Goal: Understand process/instructions: Learn about a topic

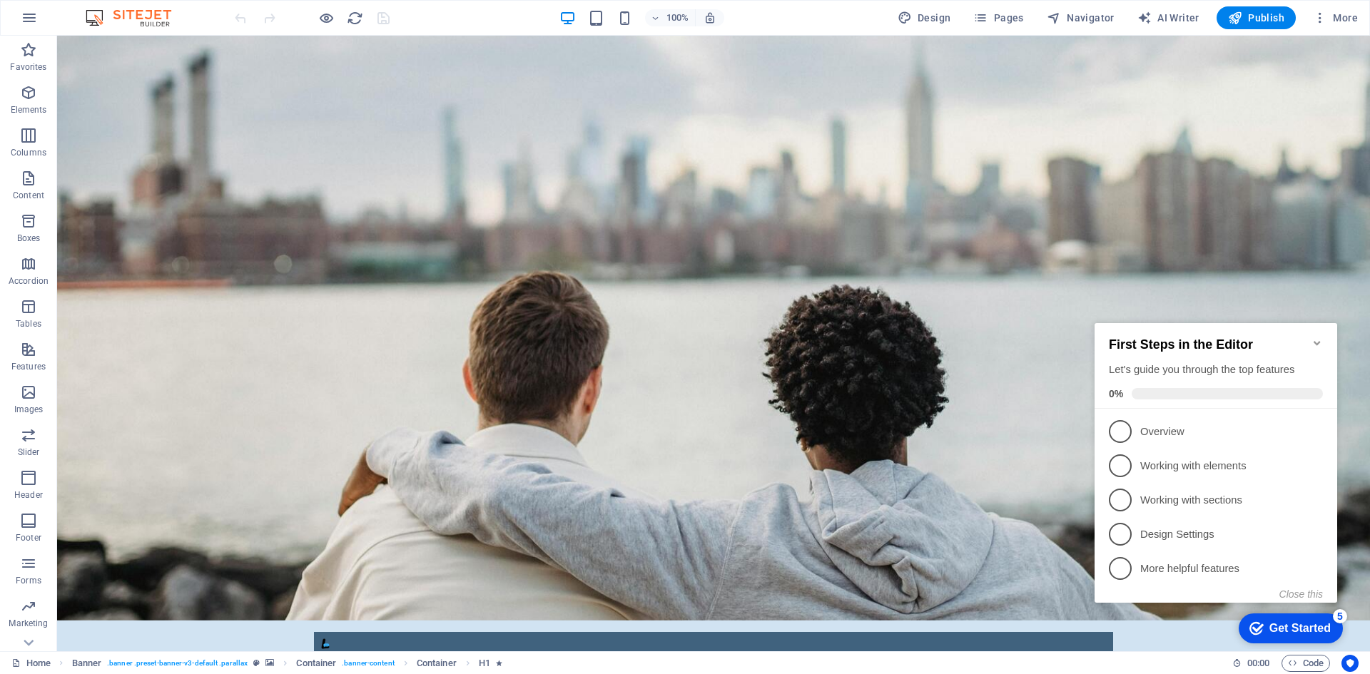
click div "checkmark Get Started 5 First Steps in the Editor Let's guide you through the t…"
click at [1316, 327] on div "First Steps in the Editor Let's guide you through the top features 0%" at bounding box center [1215, 366] width 243 height 86
click at [1314, 337] on icon "Minimize checklist" at bounding box center [1316, 342] width 11 height 11
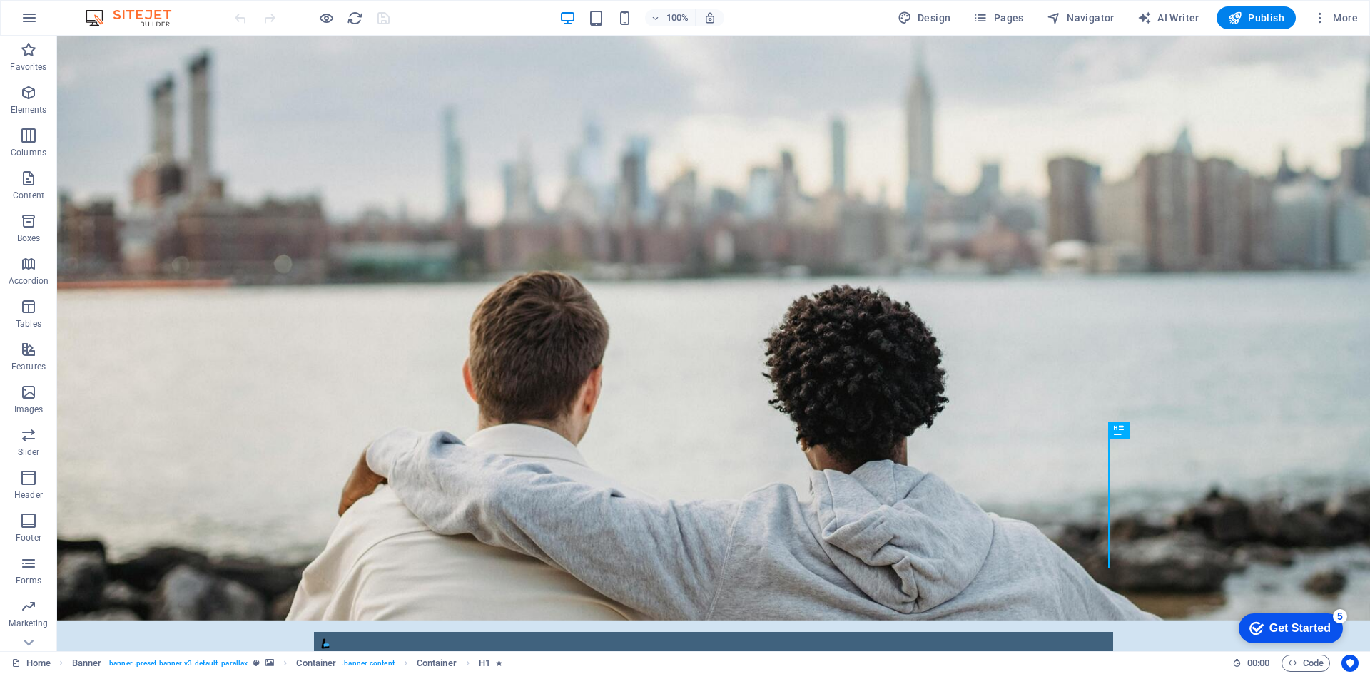
click at [1335, 610] on div "5" at bounding box center [1340, 616] width 14 height 14
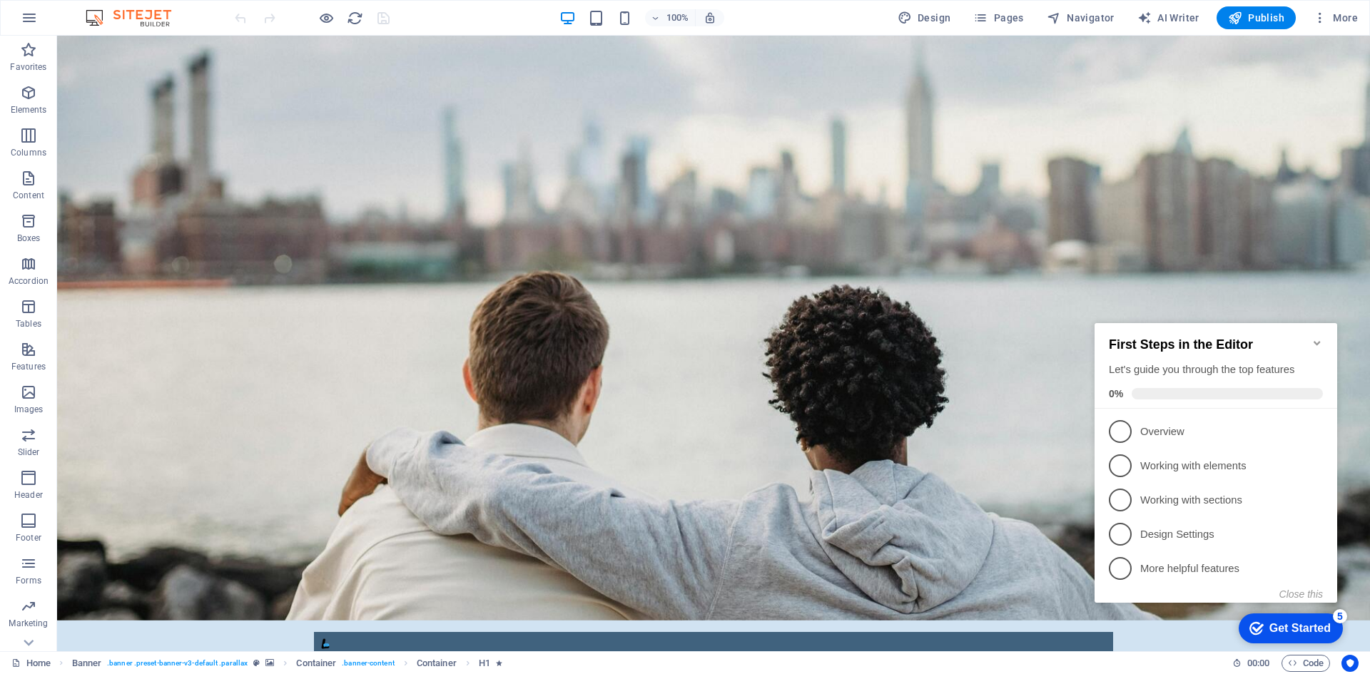
click at [1335, 610] on div "5" at bounding box center [1340, 616] width 14 height 14
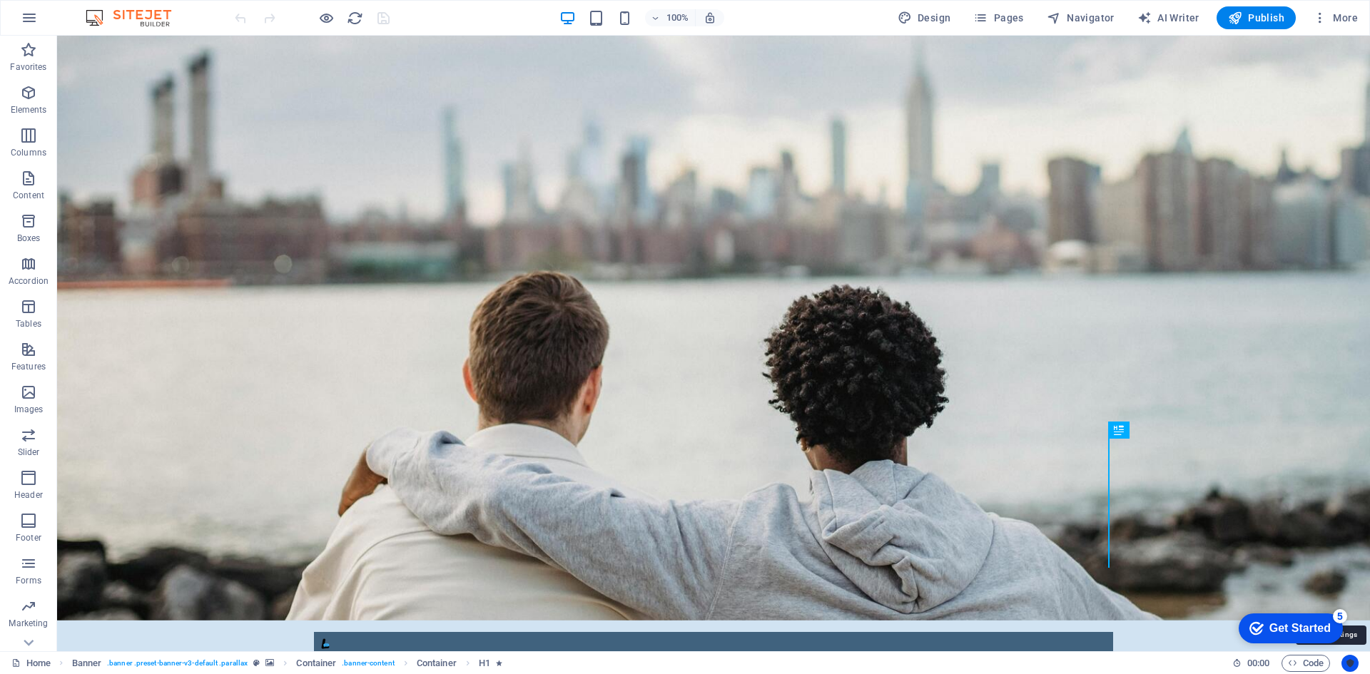
click at [1353, 663] on icon "Usercentrics" at bounding box center [1350, 663] width 10 height 10
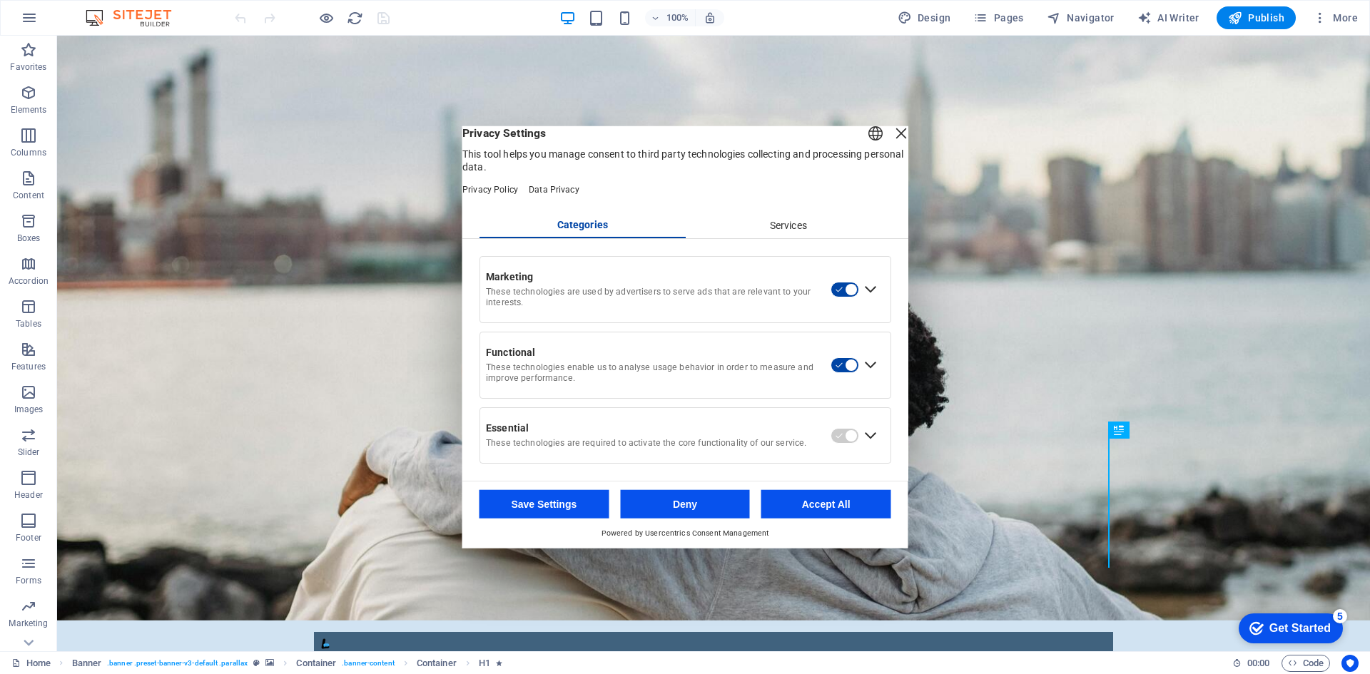
click at [784, 226] on div "Services" at bounding box center [788, 225] width 206 height 24
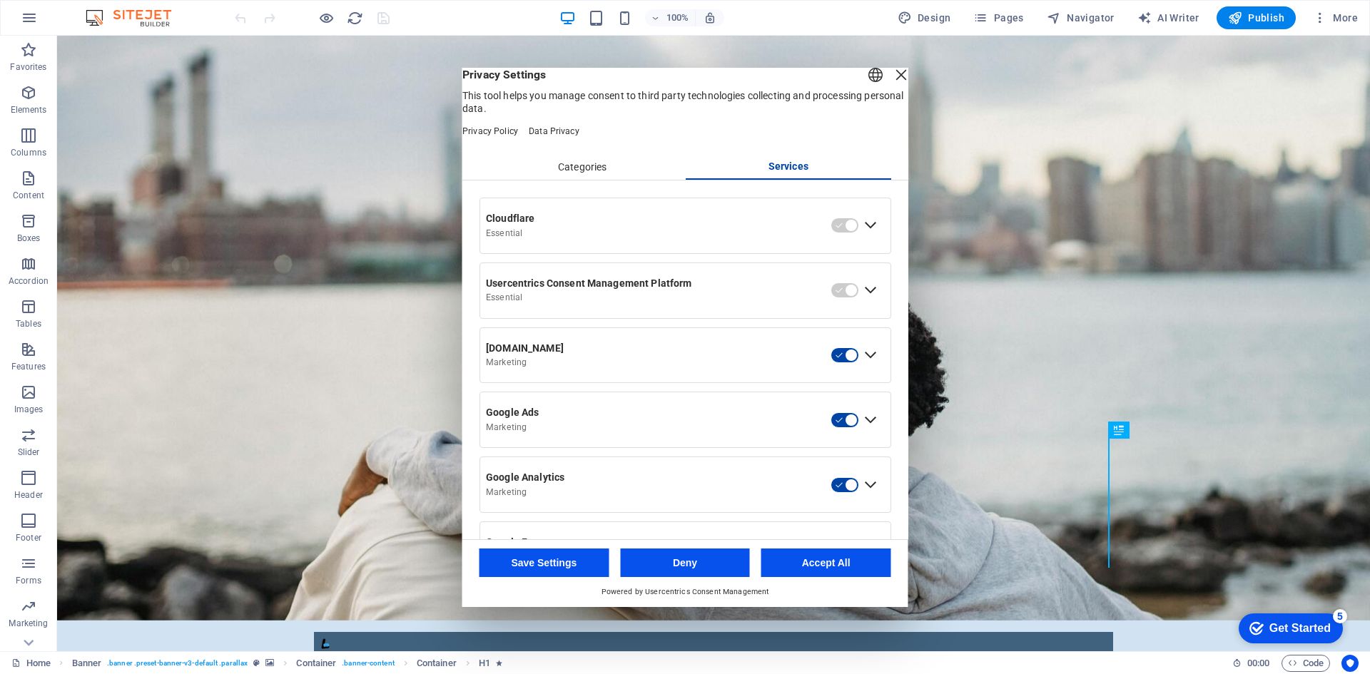
click at [868, 302] on div "Expand Usercentrics Consent Management Platform" at bounding box center [870, 290] width 23 height 23
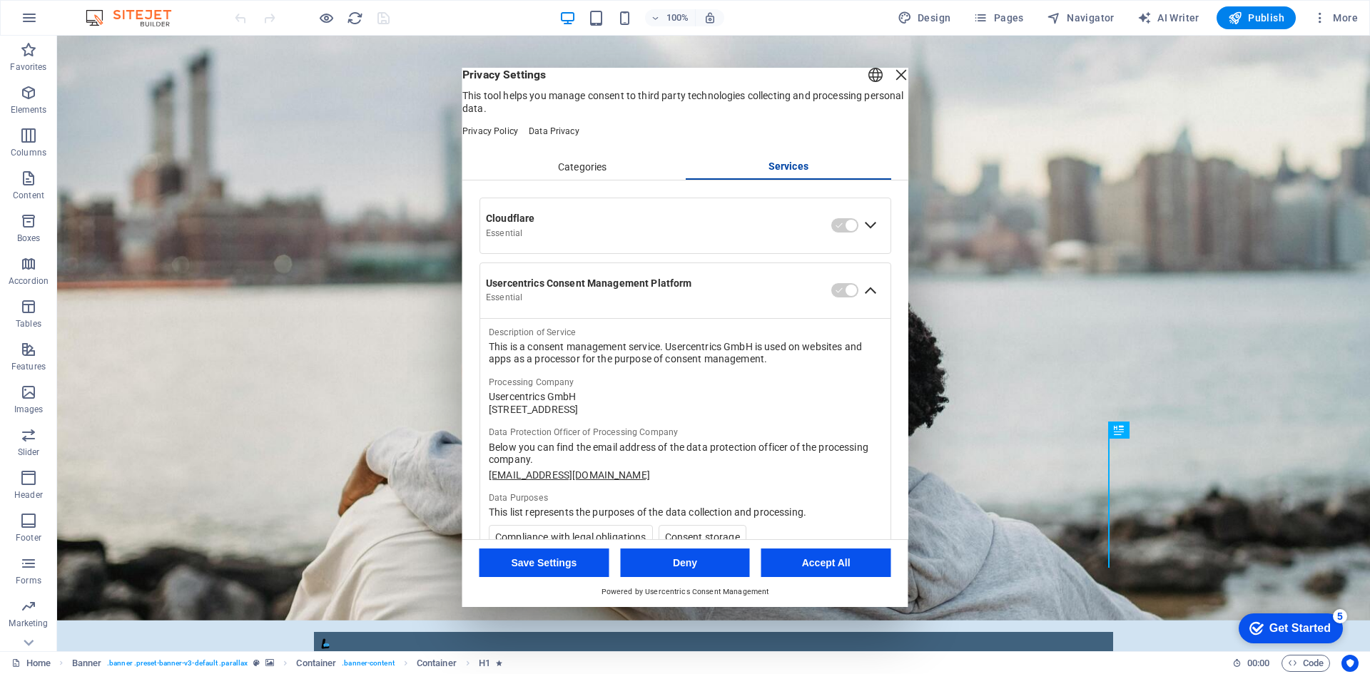
click at [832, 360] on div "This is a consent management service. Usercentrics GmbH is used on websites and…" at bounding box center [685, 353] width 393 height 25
click at [845, 388] on div "Processing Company" at bounding box center [685, 382] width 393 height 11
click at [580, 180] on div "Categories" at bounding box center [582, 168] width 206 height 24
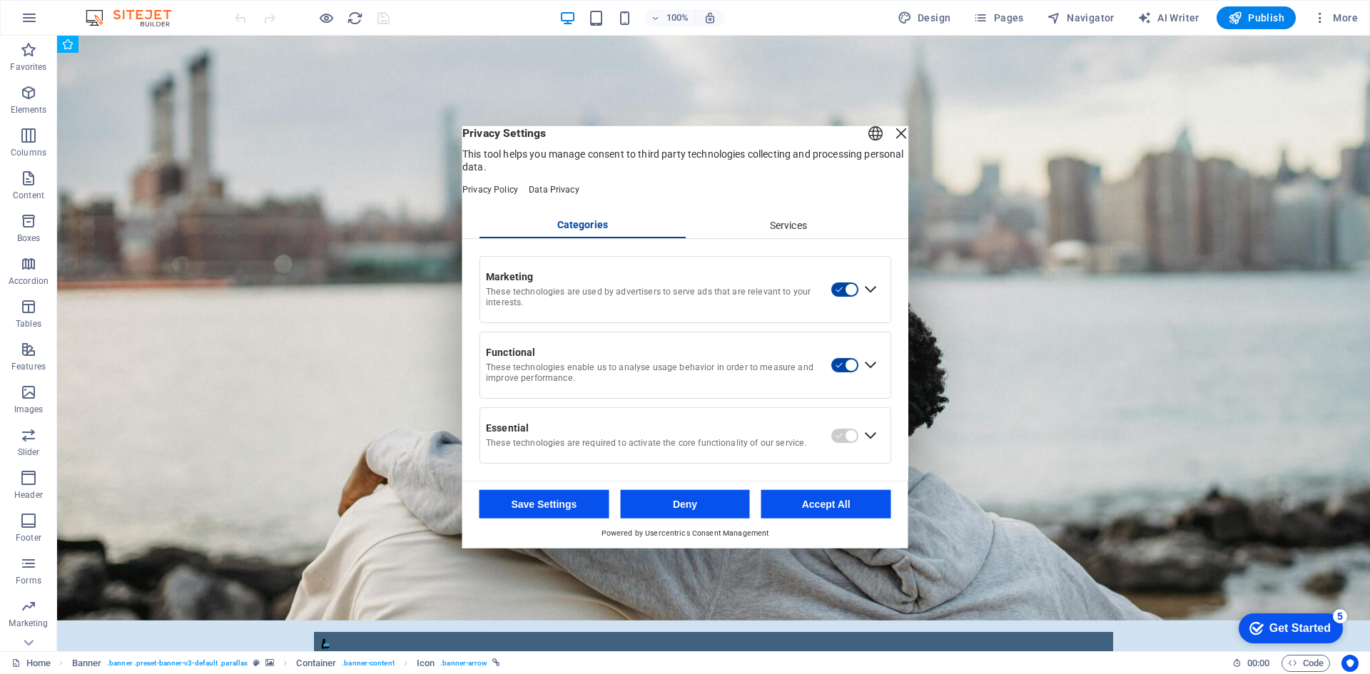
click at [803, 504] on button "Accept All" at bounding box center [826, 504] width 130 height 29
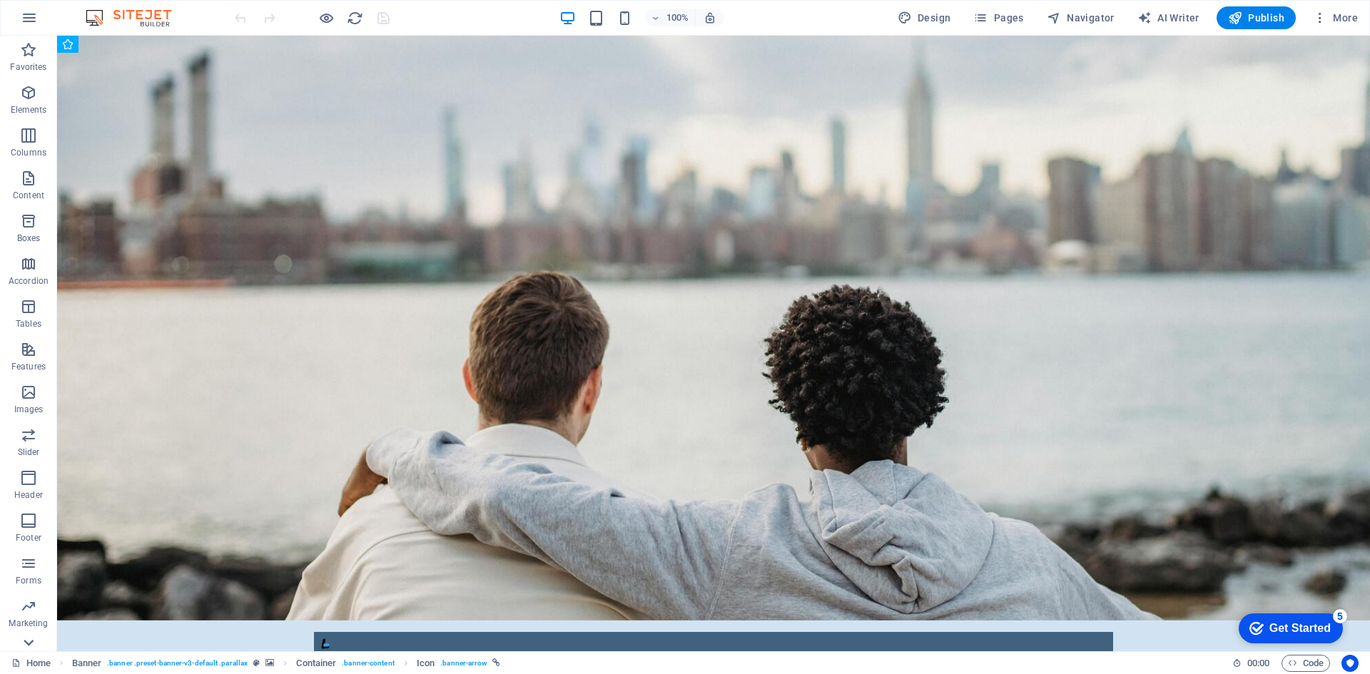
click at [31, 54] on icon at bounding box center [29, 44] width 20 height 20
click at [28, 39] on icon at bounding box center [29, 44] width 20 height 20
click at [31, 95] on icon "button" at bounding box center [28, 92] width 17 height 17
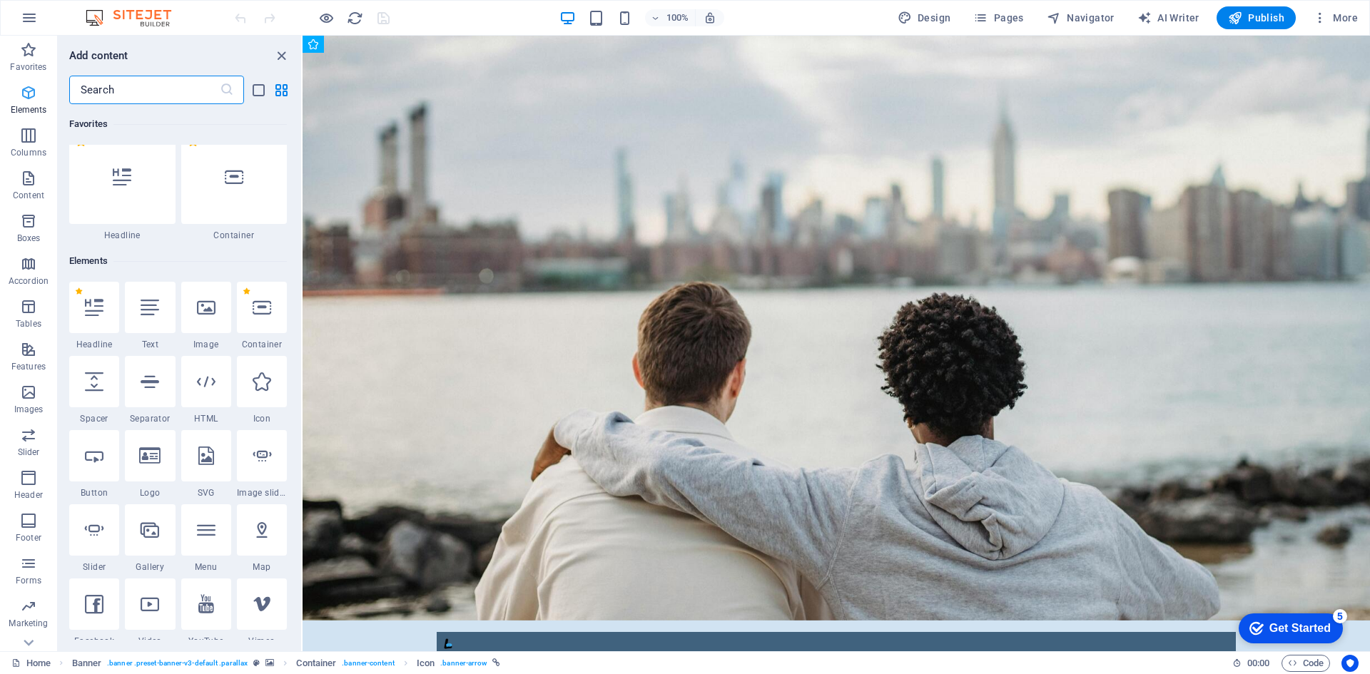
scroll to position [152, 0]
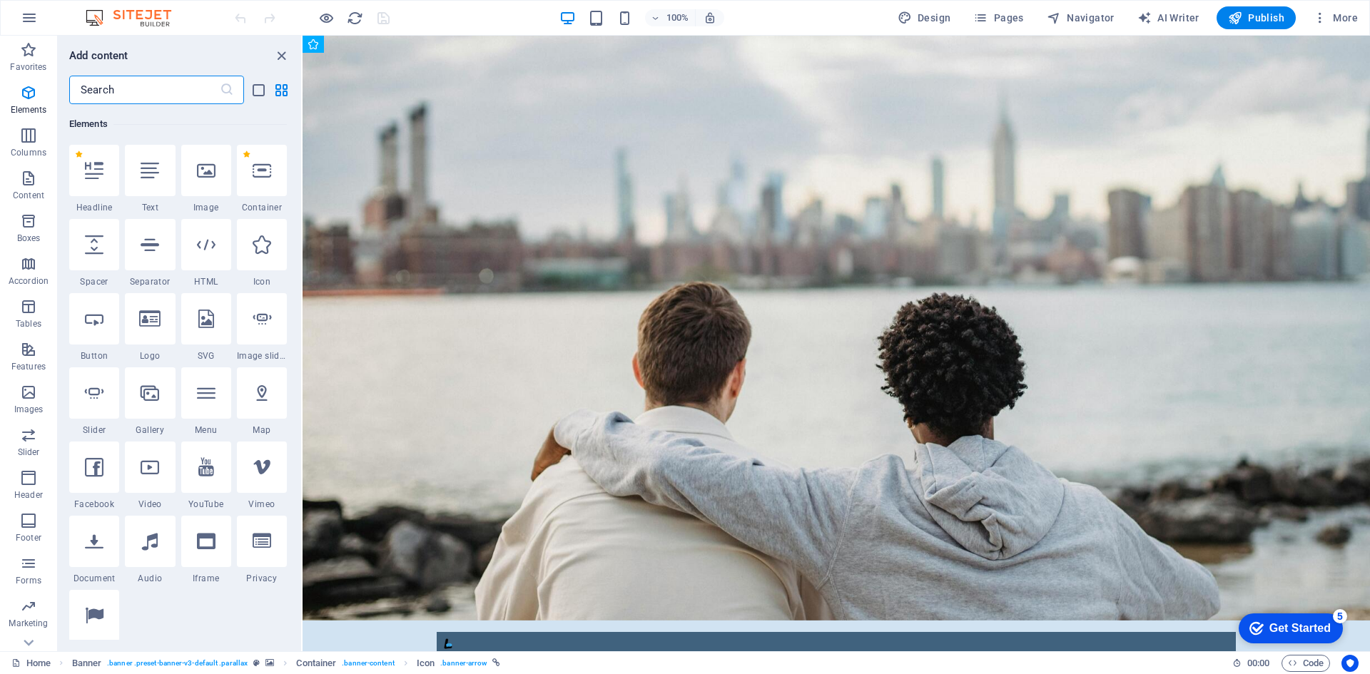
click at [193, 83] on input "text" at bounding box center [144, 90] width 151 height 29
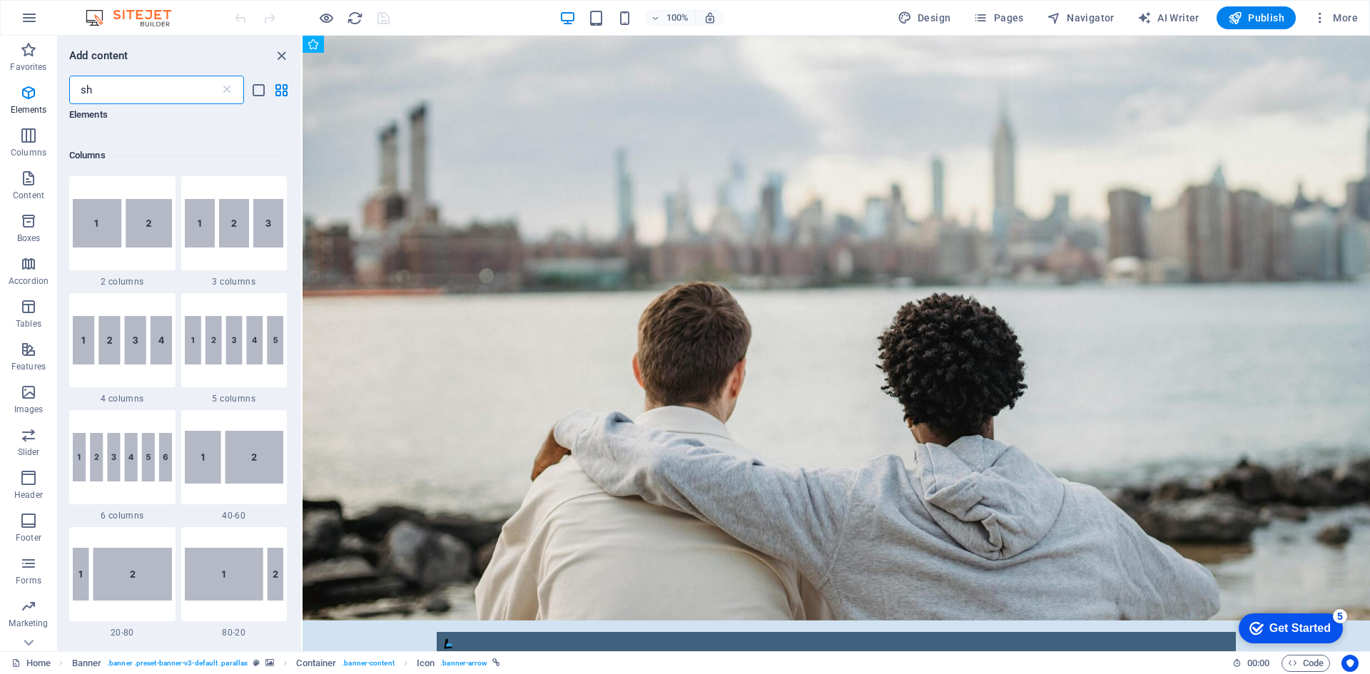
scroll to position [0, 0]
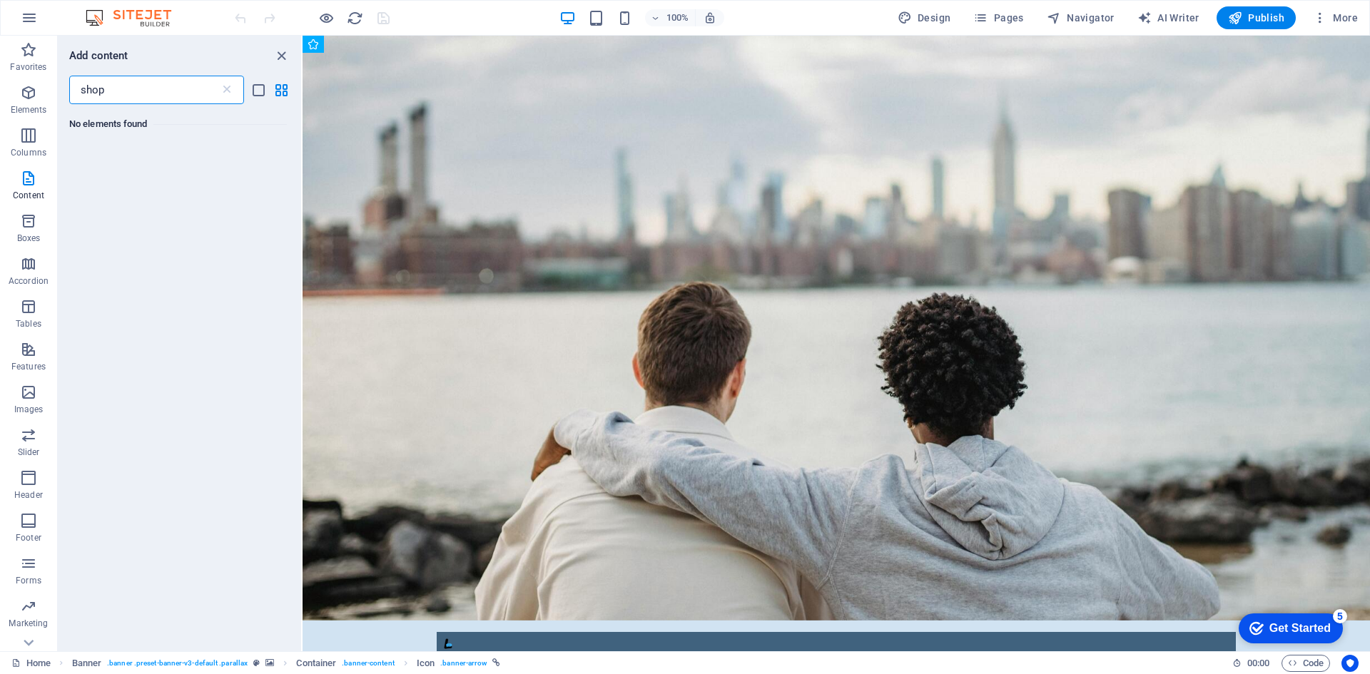
type input "shop"
click at [277, 49] on icon "close panel" at bounding box center [281, 56] width 16 height 16
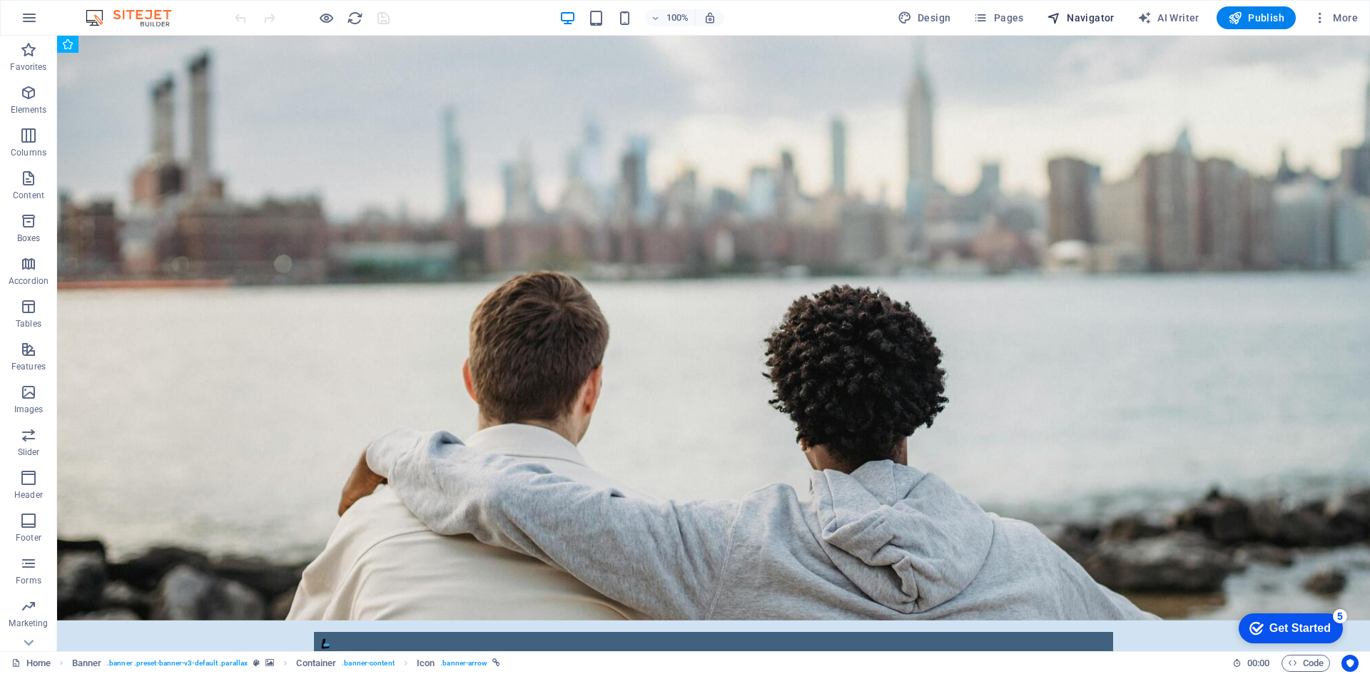
click at [1097, 15] on span "Navigator" at bounding box center [1081, 18] width 68 height 14
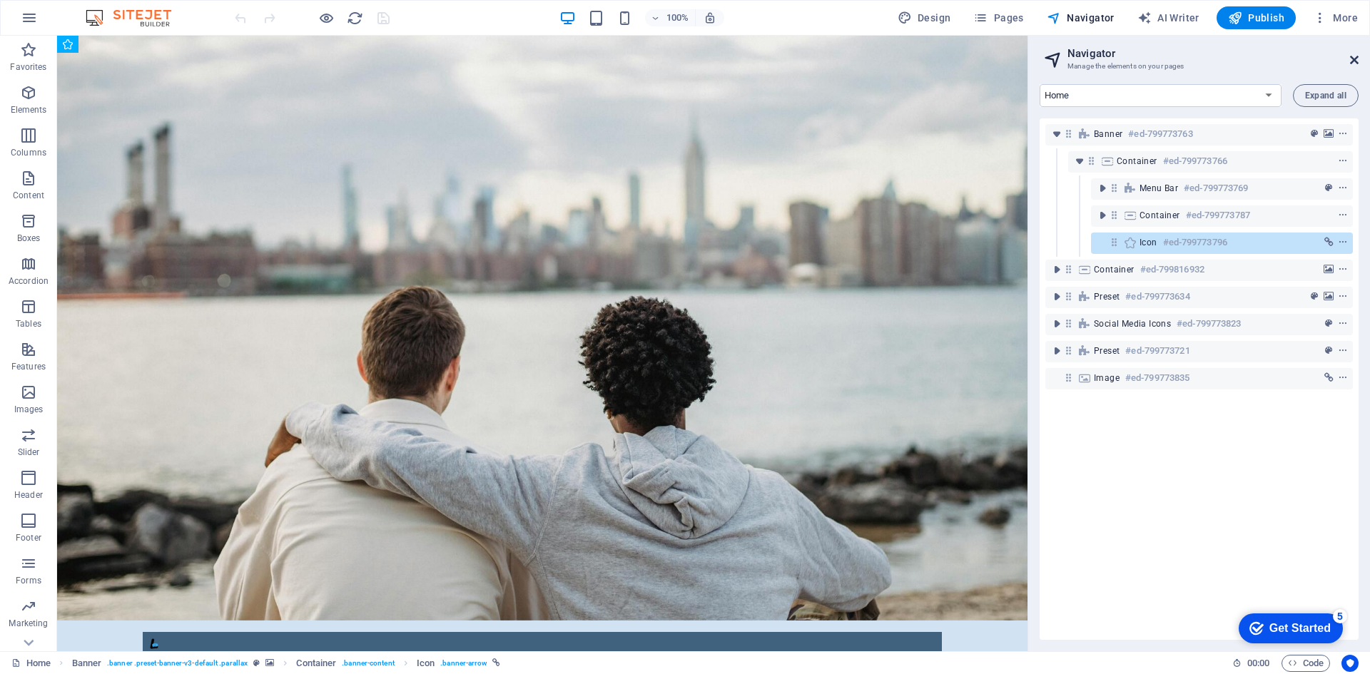
click at [1351, 63] on icon at bounding box center [1354, 59] width 9 height 11
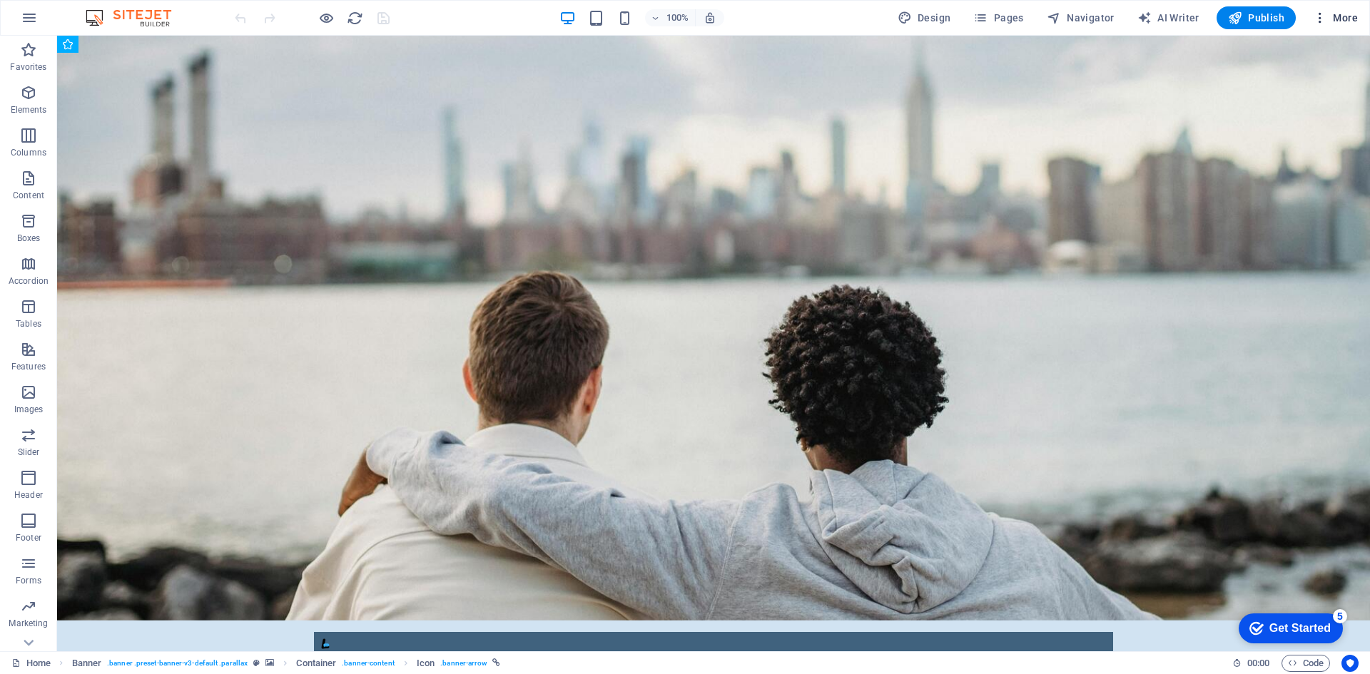
click at [1343, 12] on span "More" at bounding box center [1335, 18] width 45 height 14
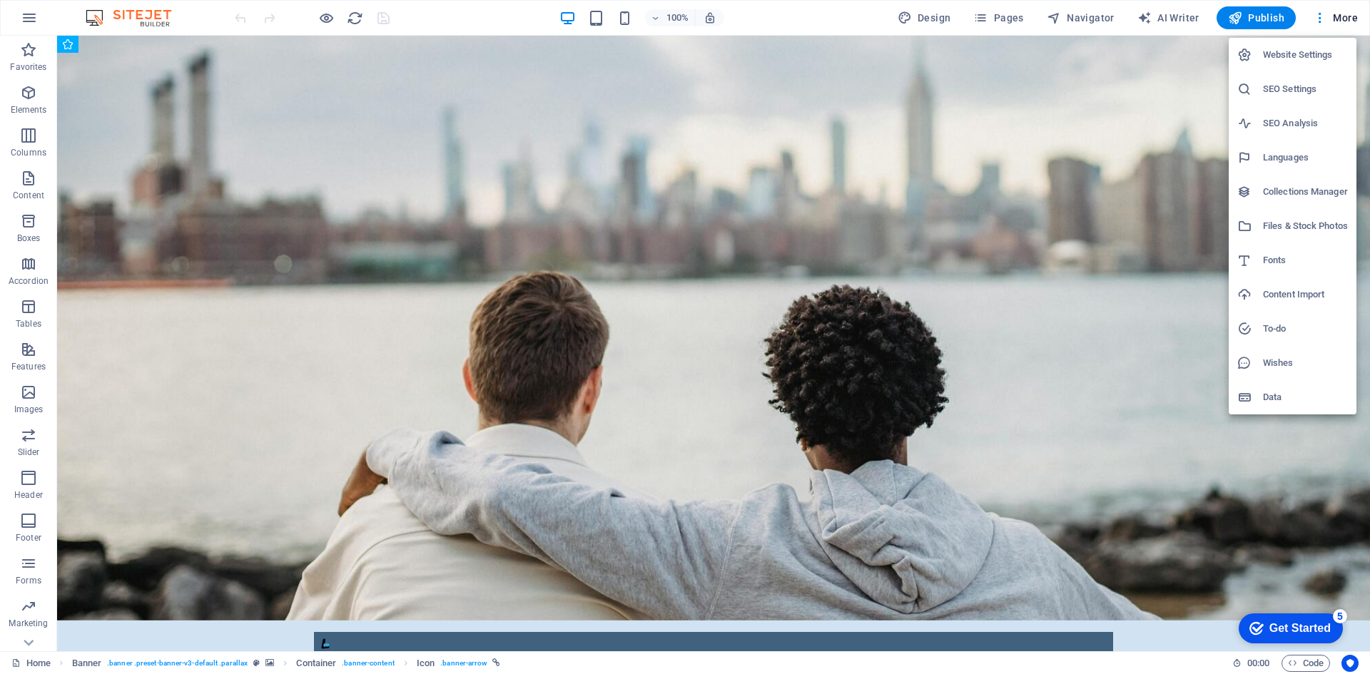
click at [121, 16] on div at bounding box center [685, 337] width 1370 height 674
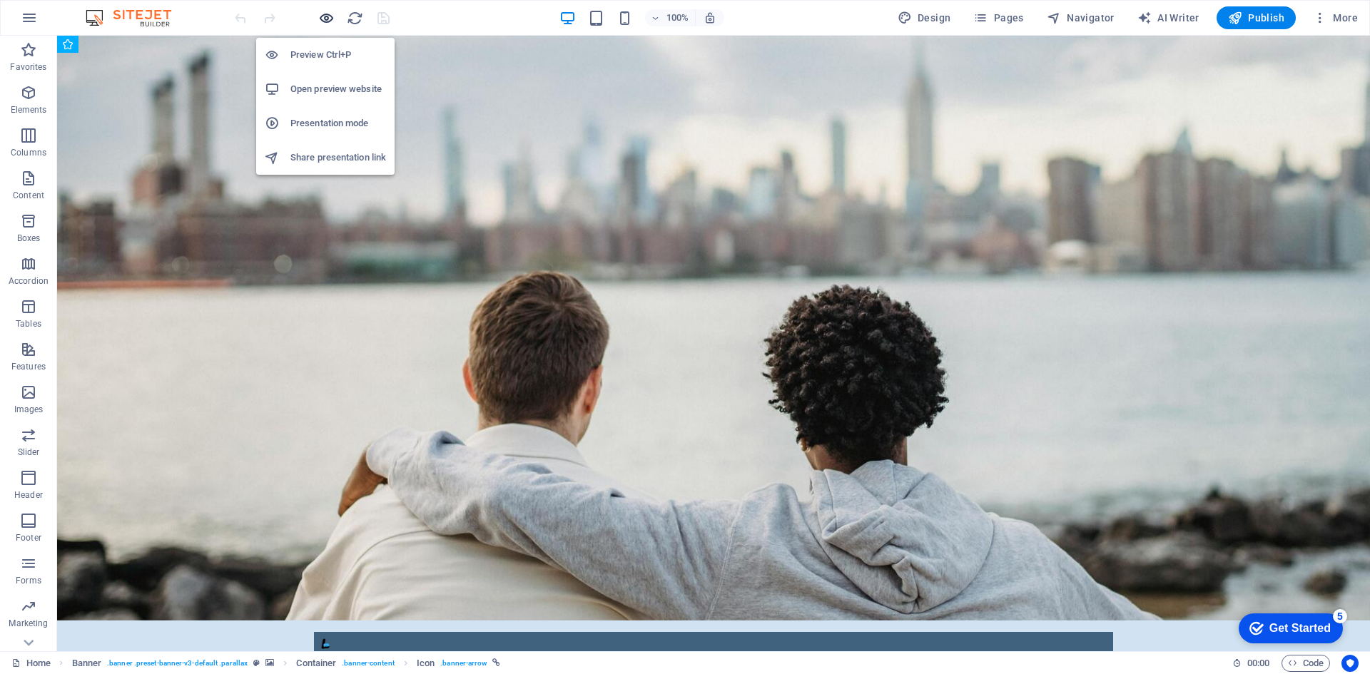
click at [318, 18] on icon "button" at bounding box center [326, 18] width 16 height 16
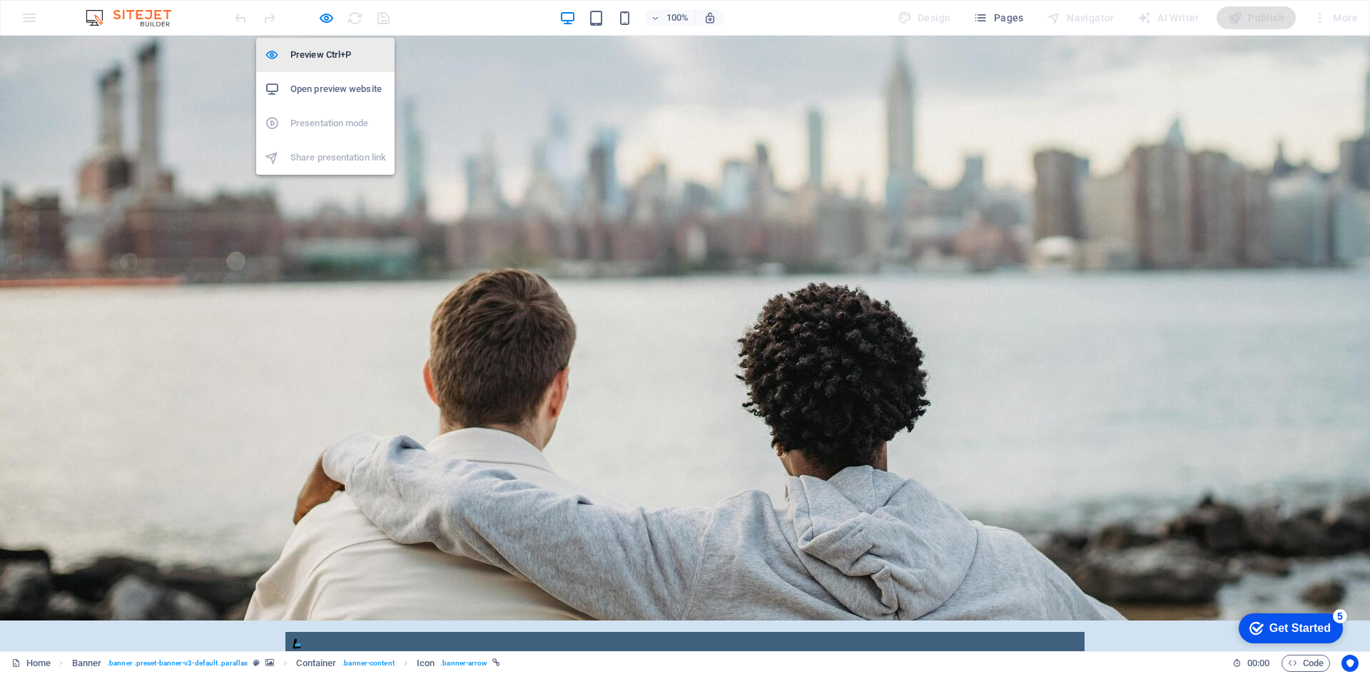
click at [325, 55] on h6 "Preview Ctrl+P" at bounding box center [338, 54] width 96 height 17
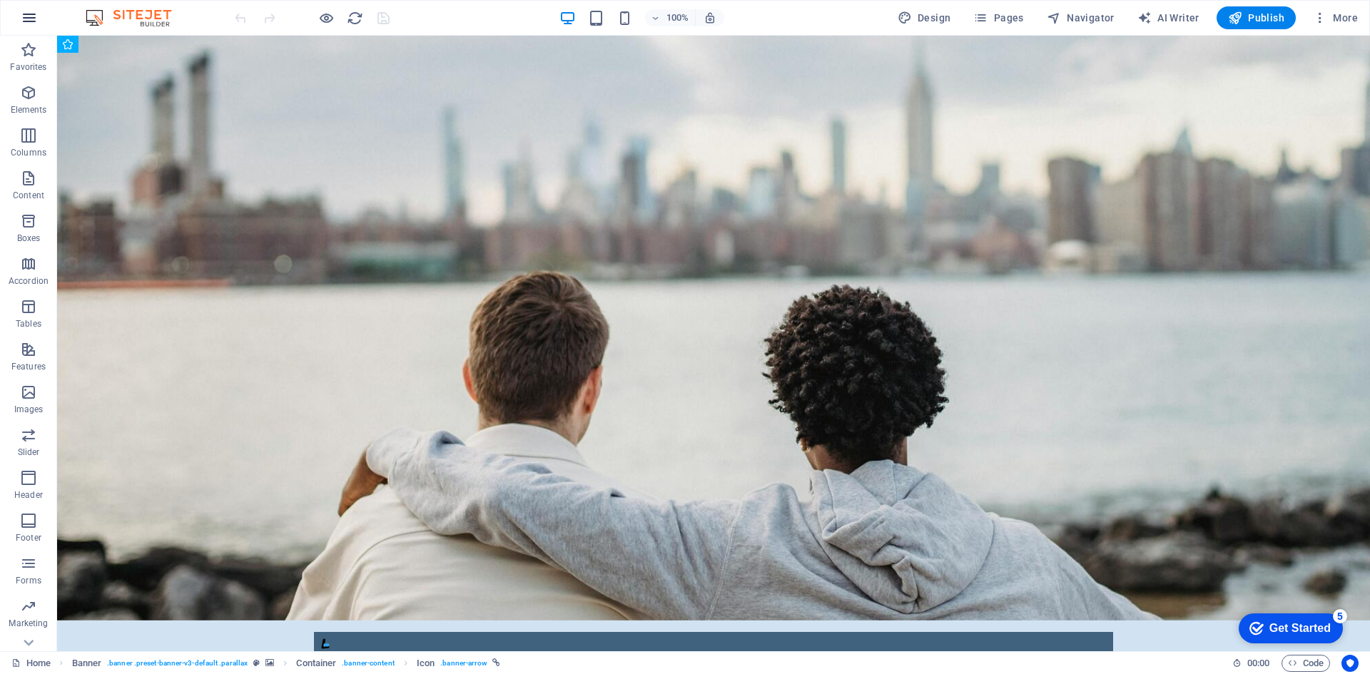
click at [26, 16] on icon "button" at bounding box center [29, 17] width 17 height 17
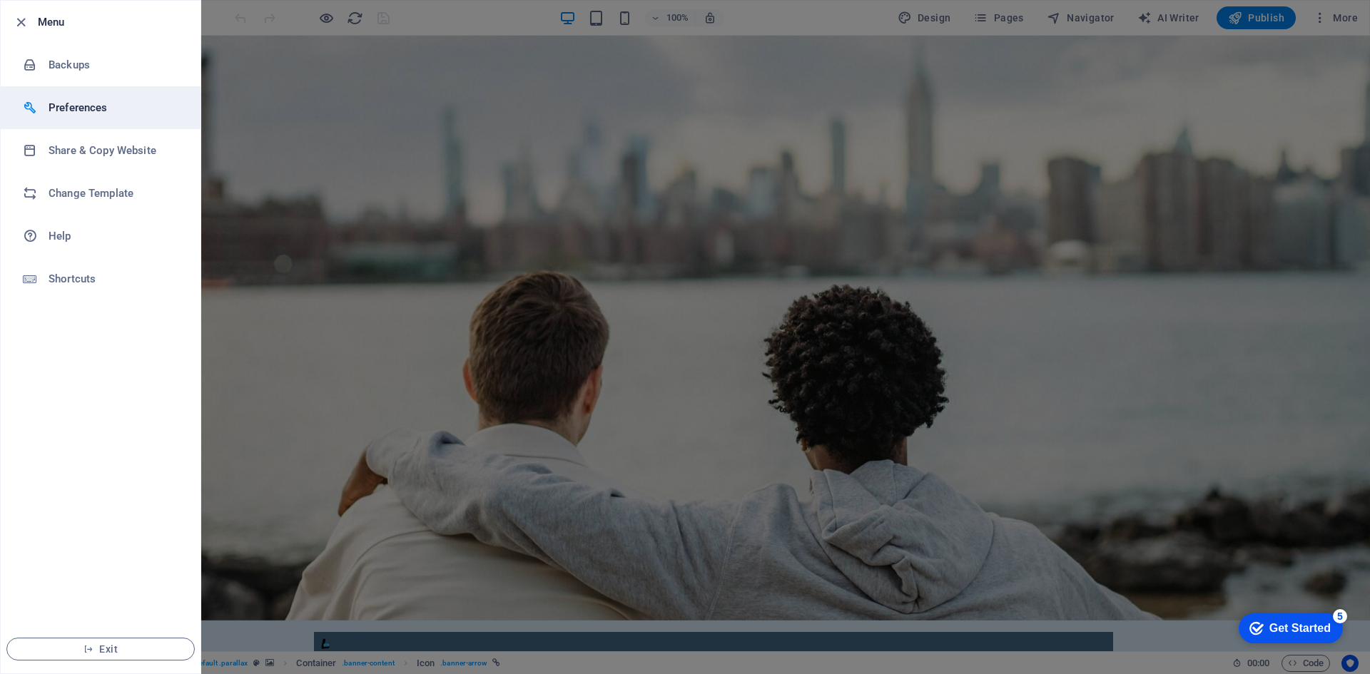
click at [98, 88] on li "Preferences" at bounding box center [101, 107] width 200 height 43
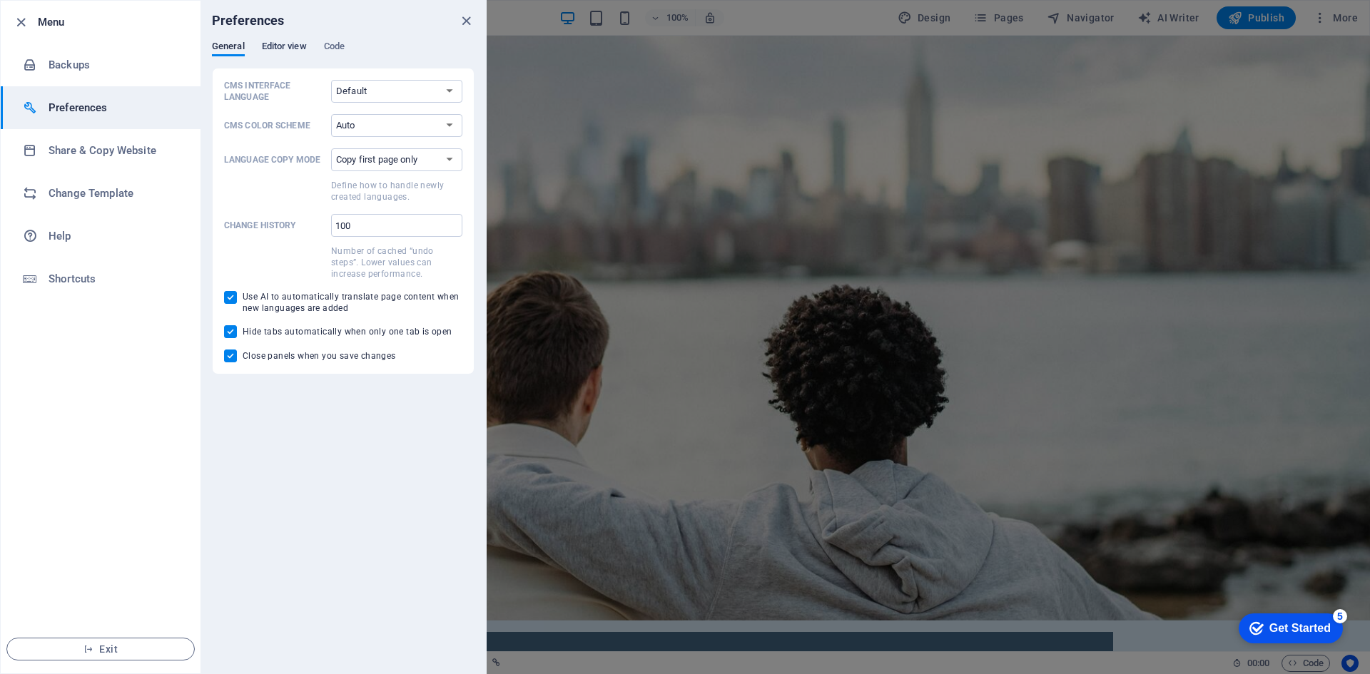
click at [298, 49] on span "Editor view" at bounding box center [284, 48] width 45 height 20
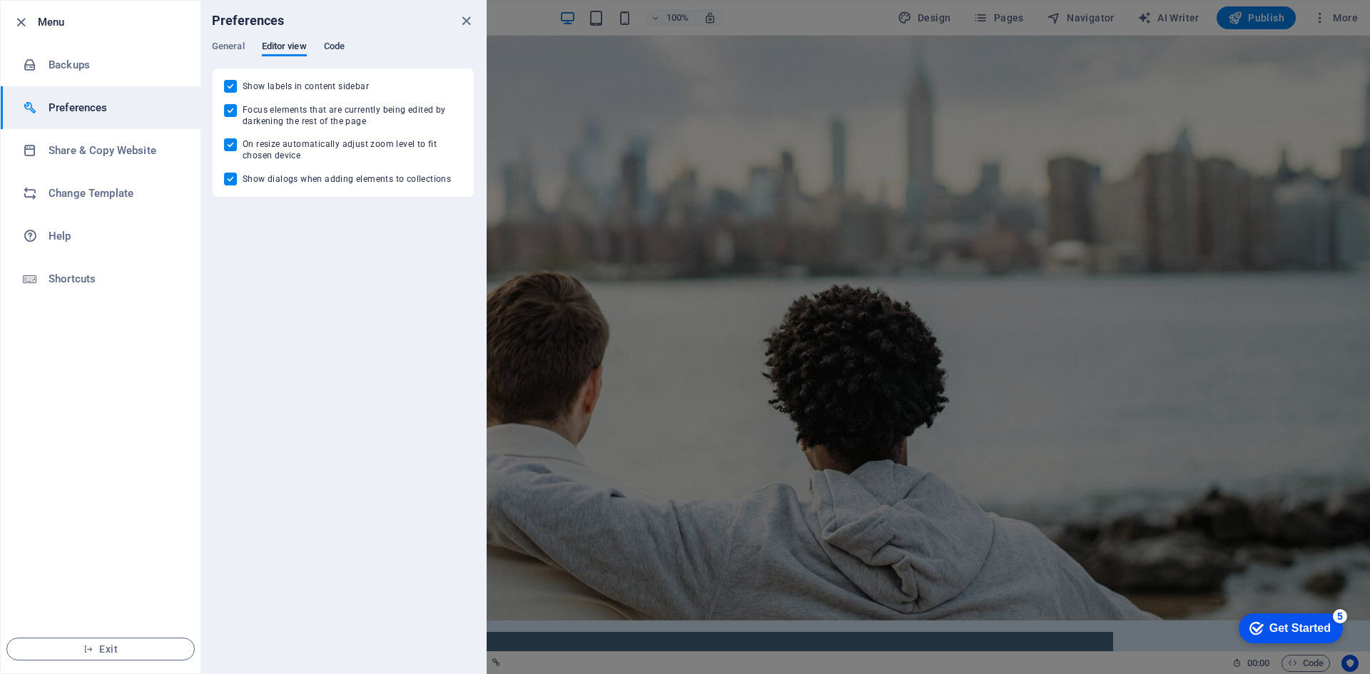
click at [325, 49] on span "Code" at bounding box center [334, 48] width 21 height 20
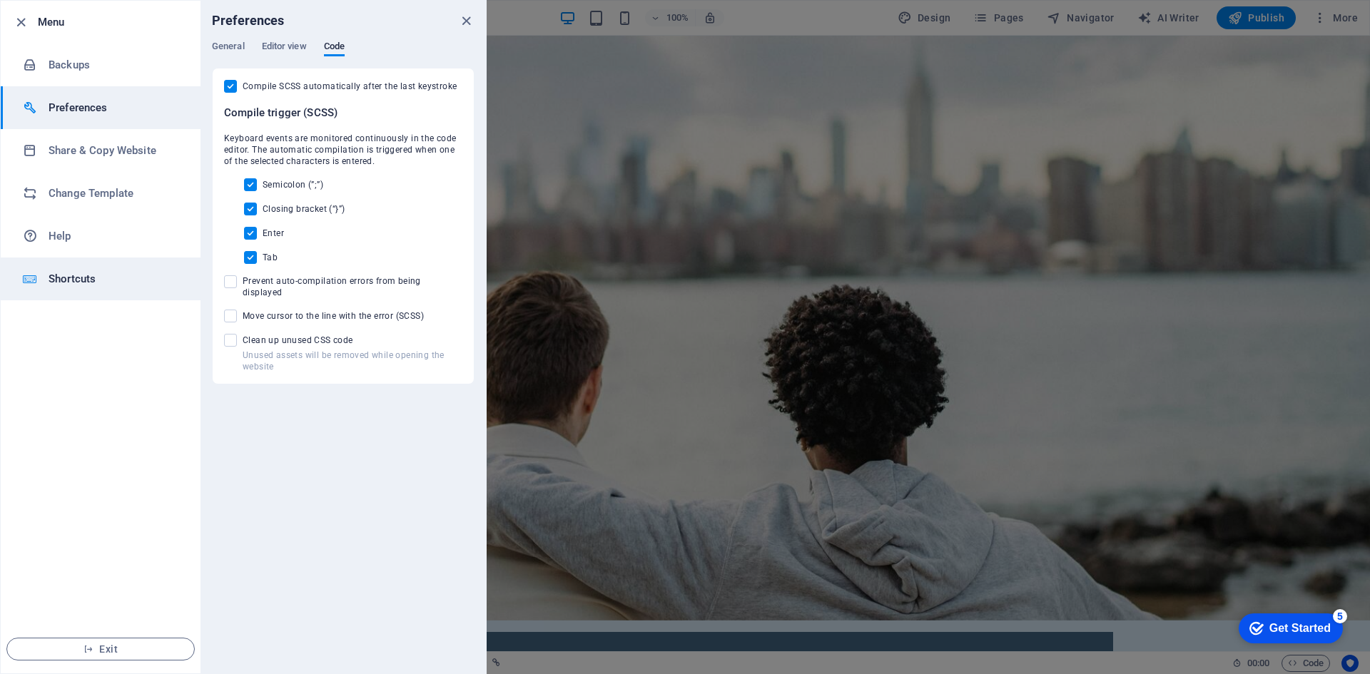
click at [91, 268] on li "Shortcuts" at bounding box center [101, 279] width 200 height 43
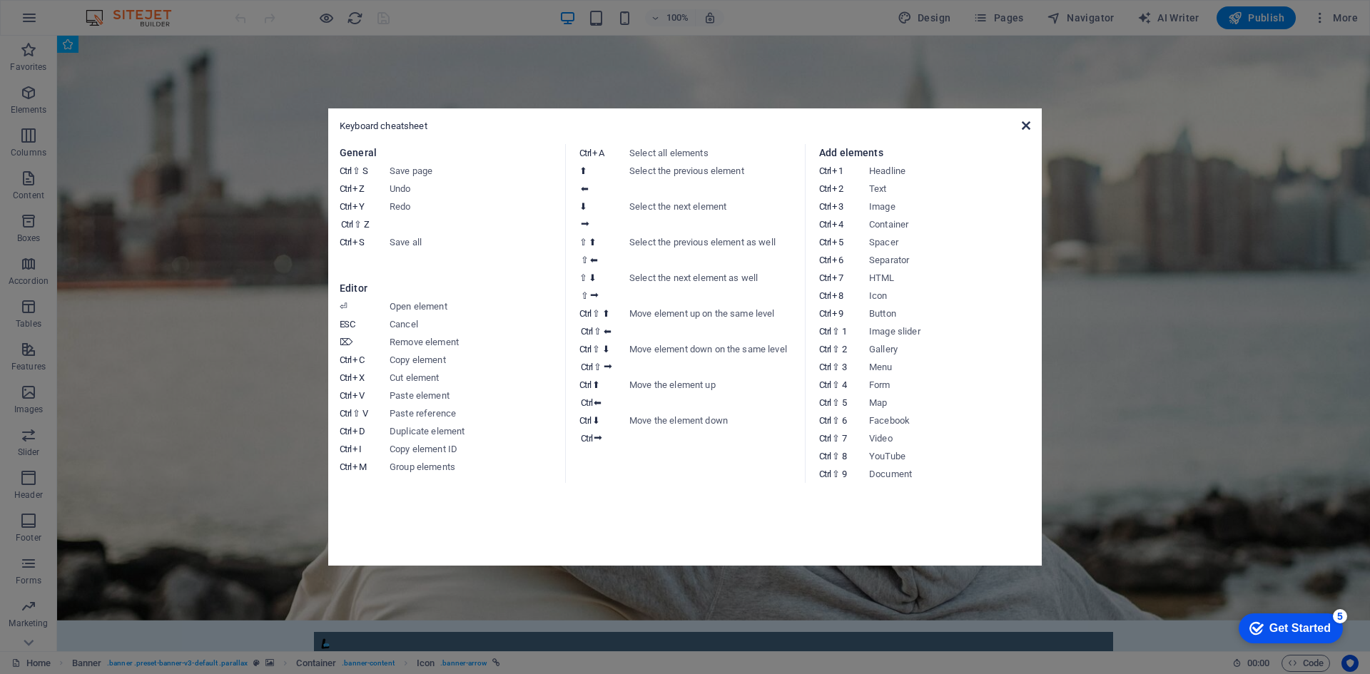
click at [1027, 129] on icon at bounding box center [1026, 125] width 9 height 11
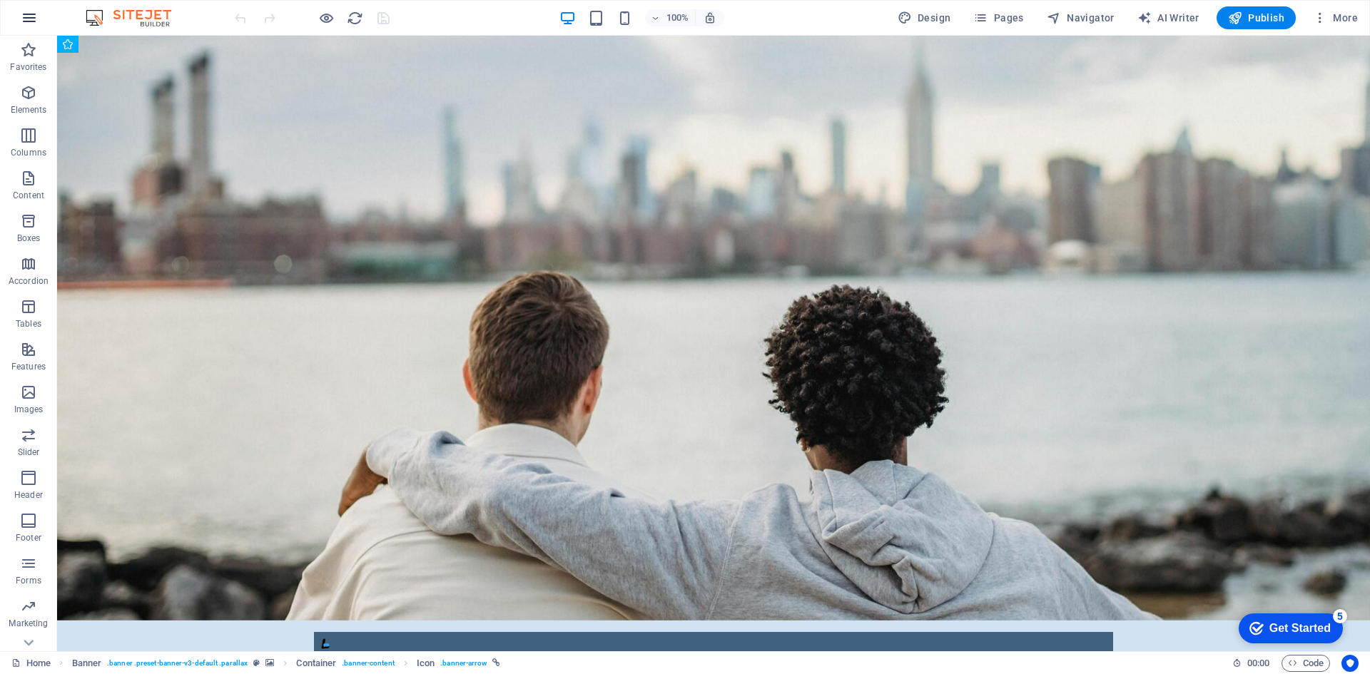
click at [21, 21] on icon "button" at bounding box center [29, 17] width 17 height 17
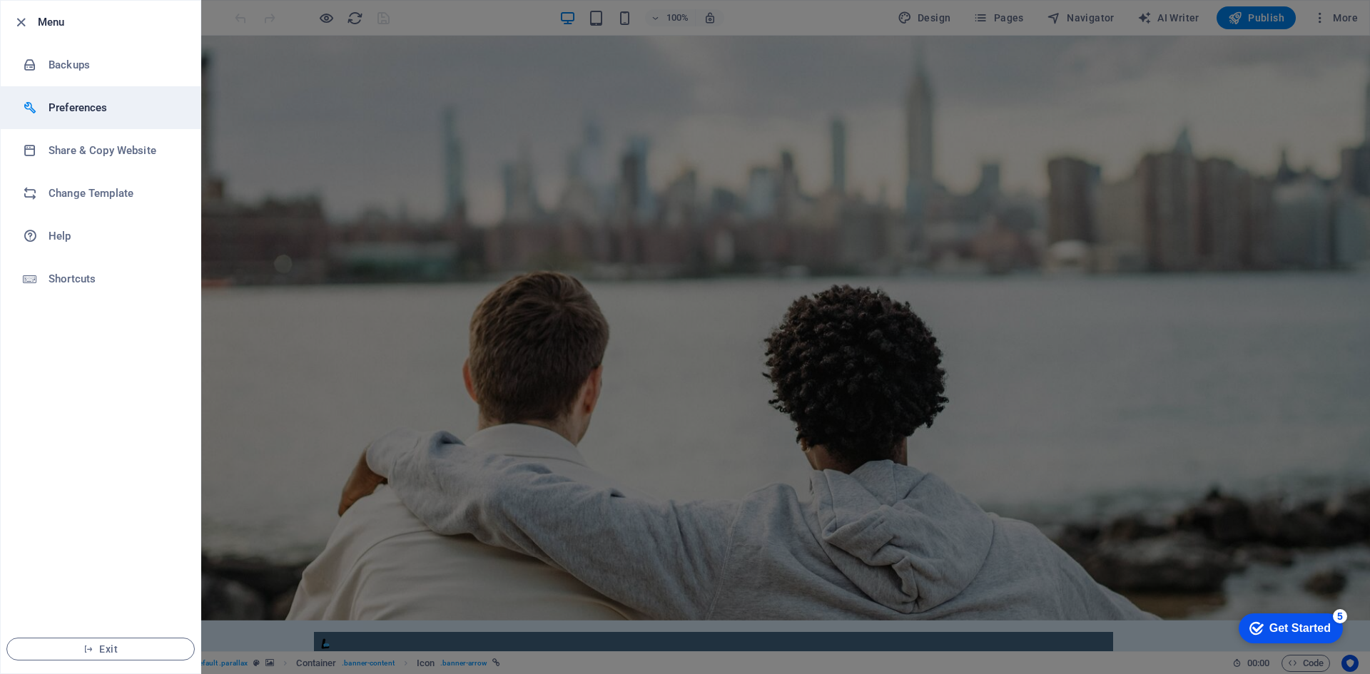
click at [73, 104] on h6 "Preferences" at bounding box center [115, 107] width 132 height 17
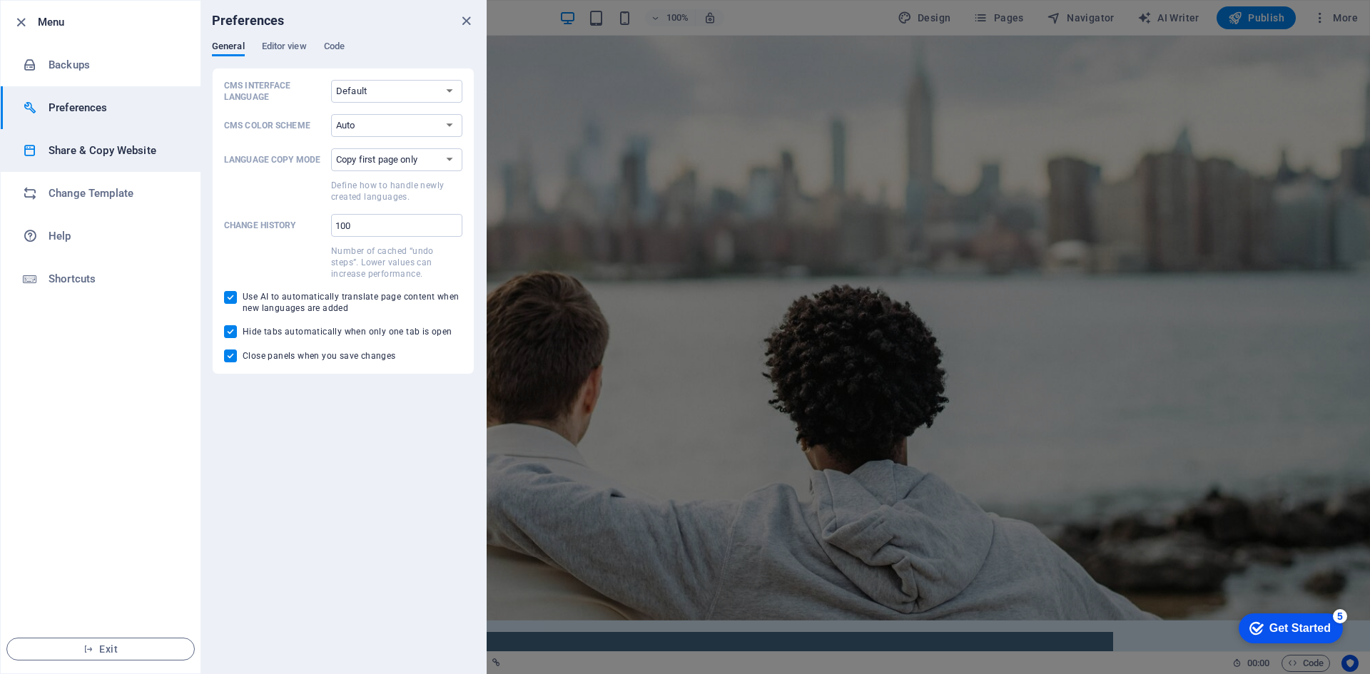
click at [63, 168] on li "Share & Copy Website" at bounding box center [101, 150] width 200 height 43
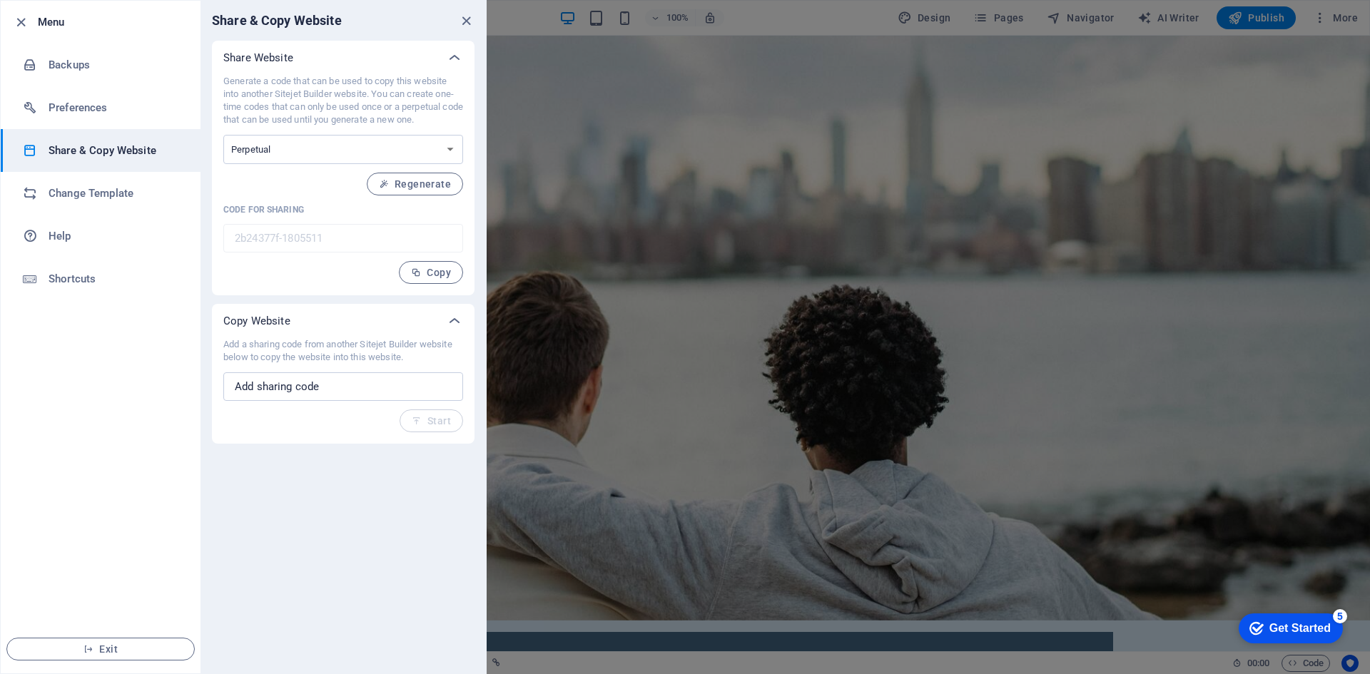
click at [63, 168] on li "Share & Copy Website" at bounding box center [101, 150] width 200 height 43
click at [139, 200] on h6 "Change Template" at bounding box center [115, 193] width 132 height 17
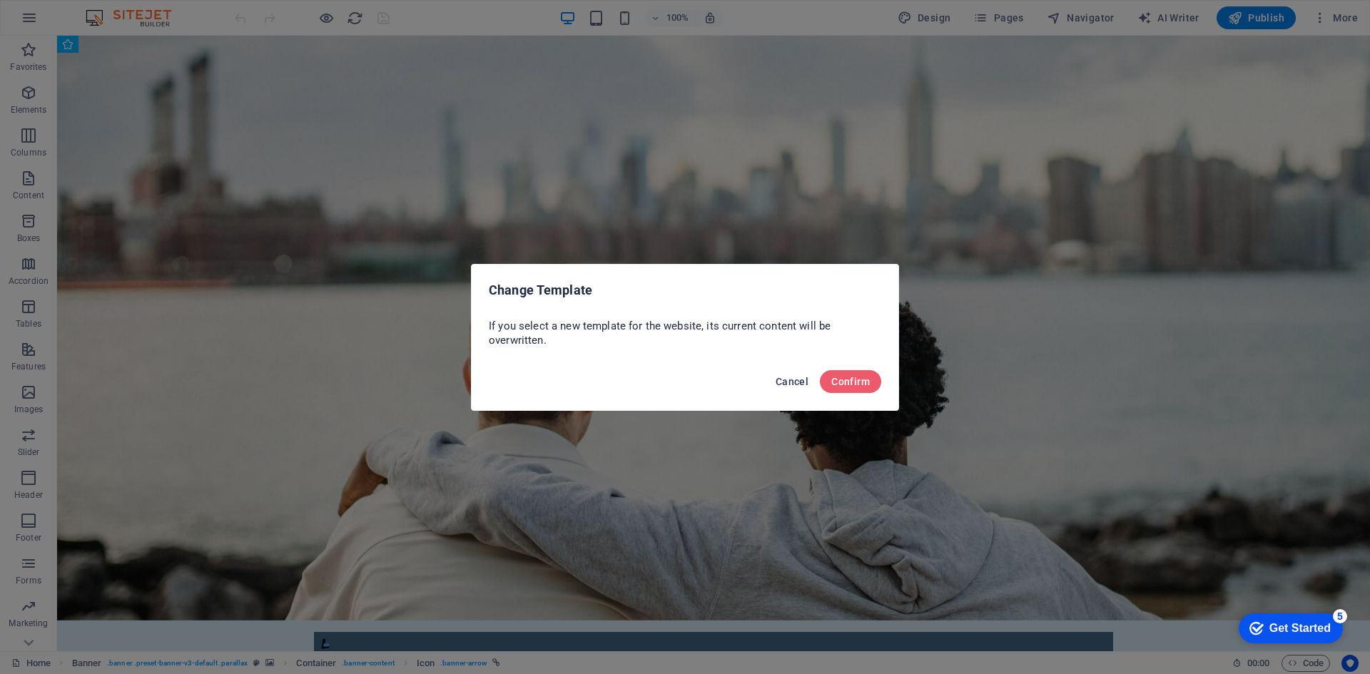
click at [784, 386] on span "Cancel" at bounding box center [791, 381] width 33 height 11
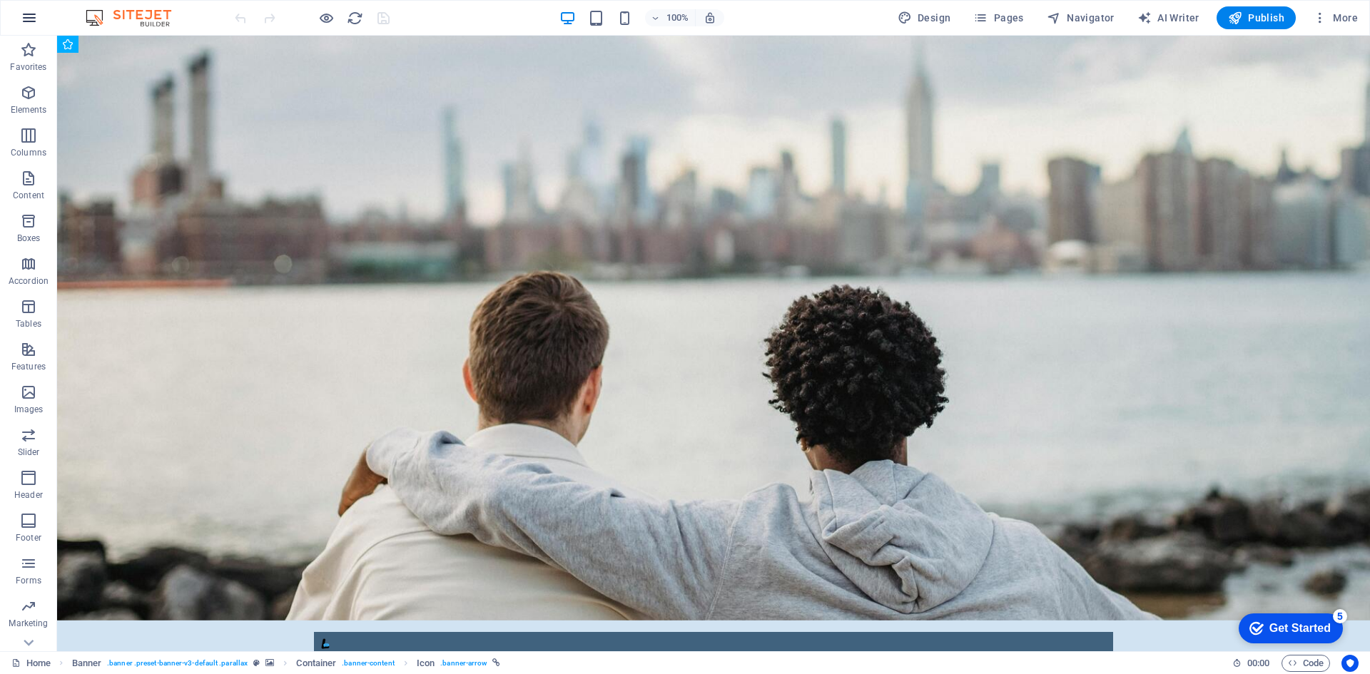
click at [16, 16] on button "button" at bounding box center [29, 18] width 34 height 34
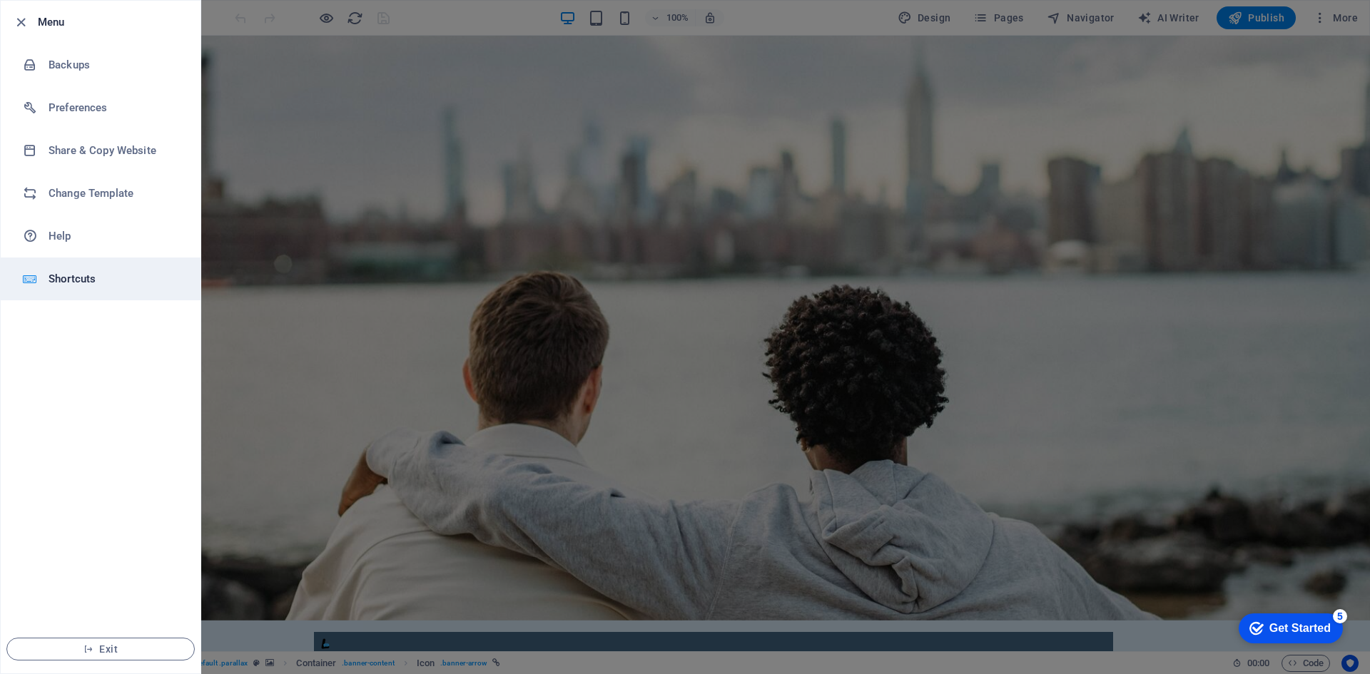
click at [73, 275] on h6 "Shortcuts" at bounding box center [115, 278] width 132 height 17
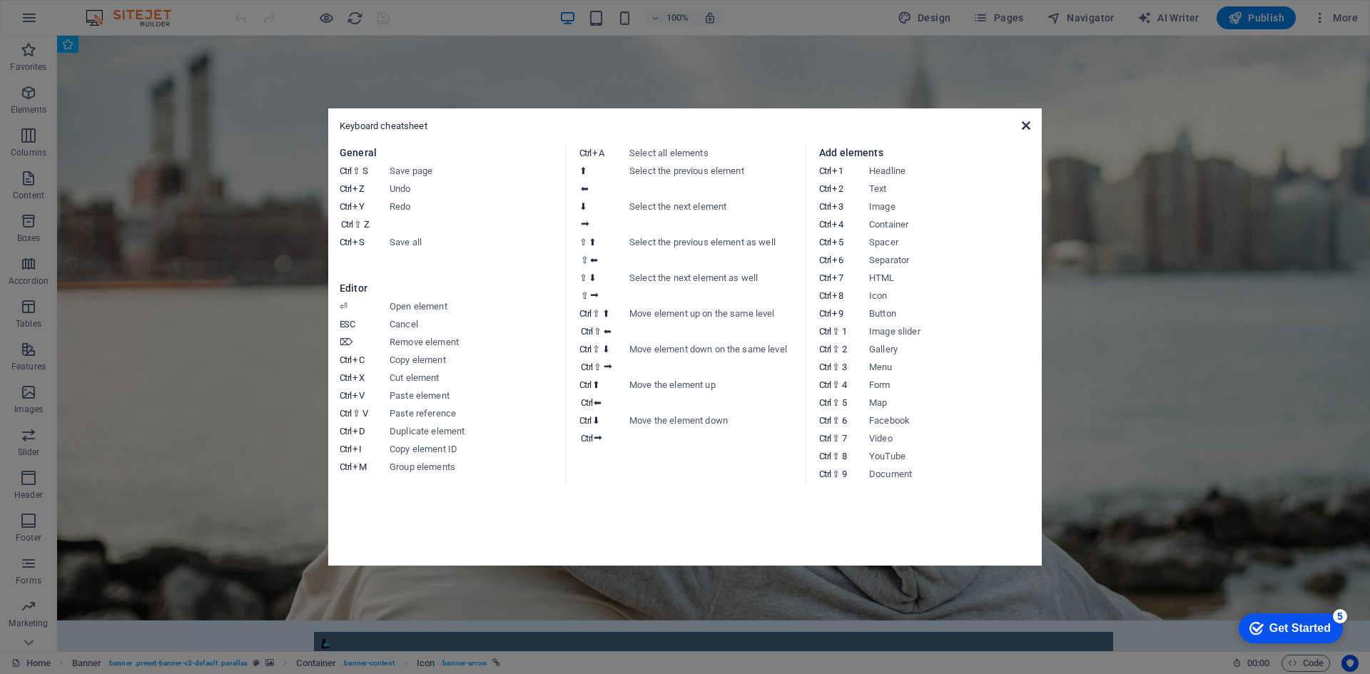
click at [1029, 129] on icon at bounding box center [1026, 125] width 9 height 11
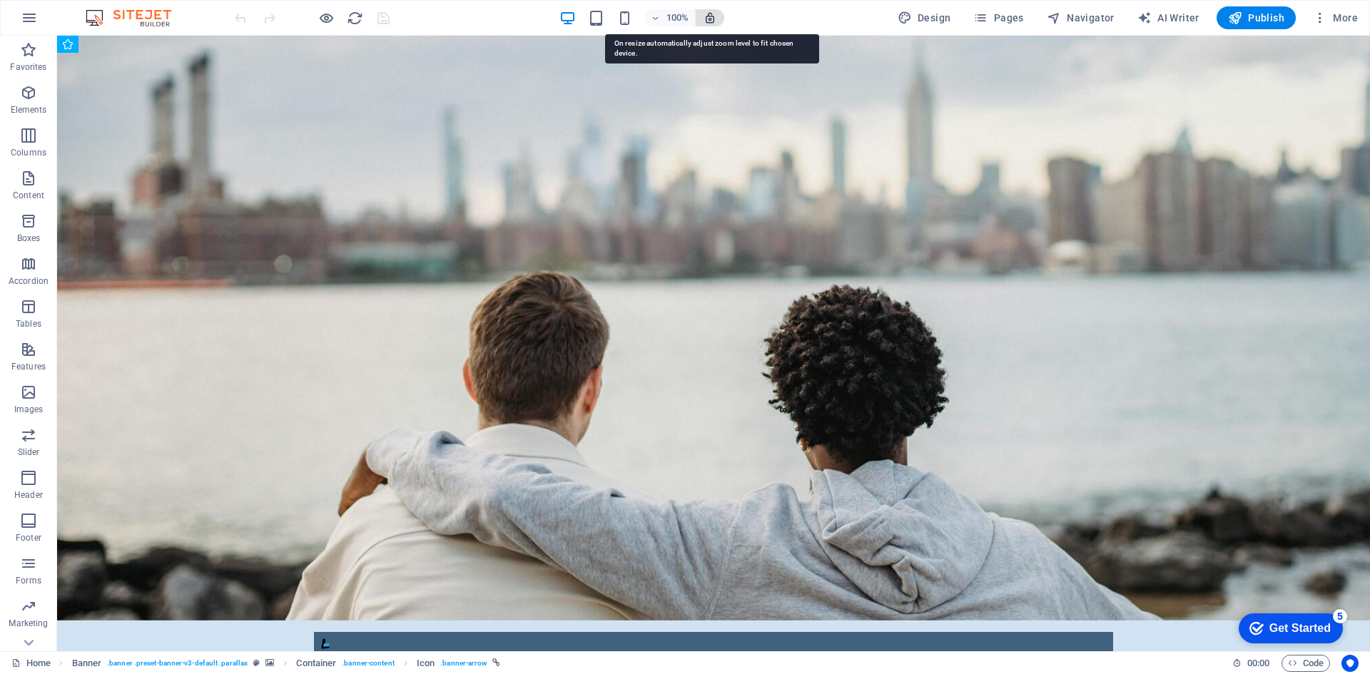
click at [710, 21] on icon "button" at bounding box center [709, 17] width 13 height 13
click at [712, 12] on icon "button" at bounding box center [709, 17] width 13 height 13
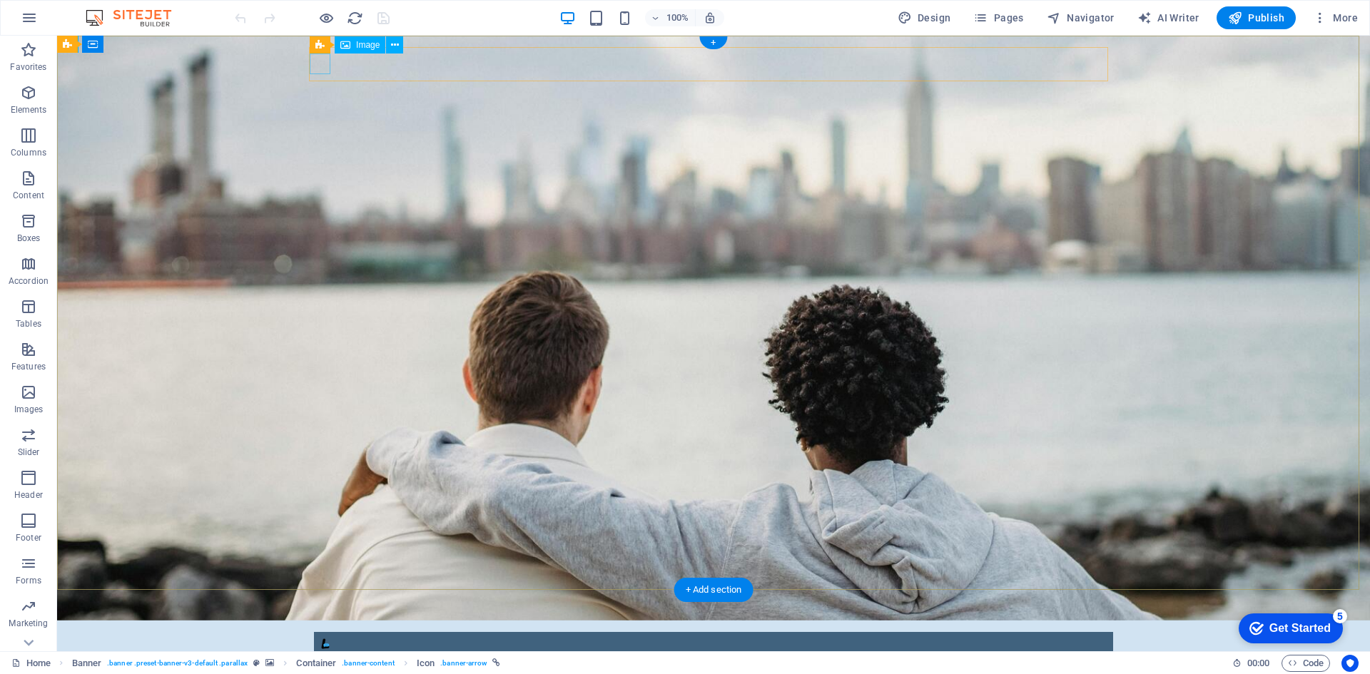
click at [324, 634] on figure at bounding box center [713, 644] width 797 height 21
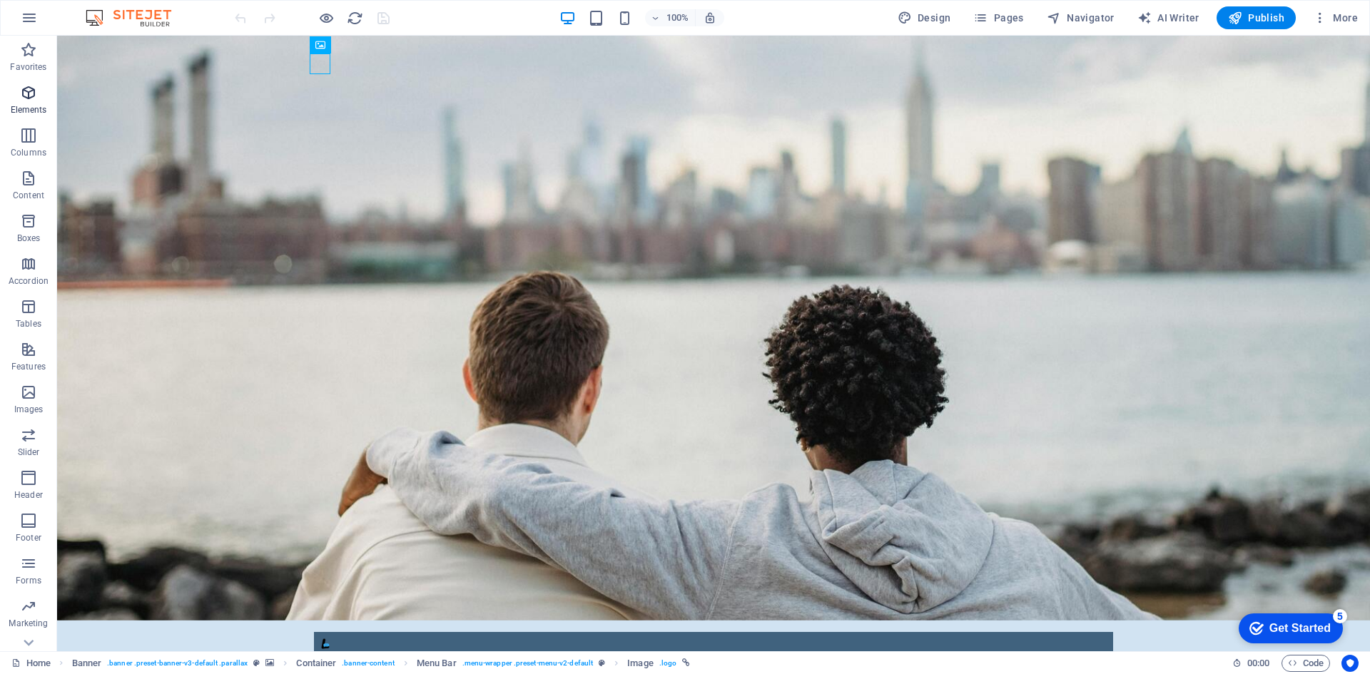
click at [31, 105] on p "Elements" at bounding box center [29, 109] width 36 height 11
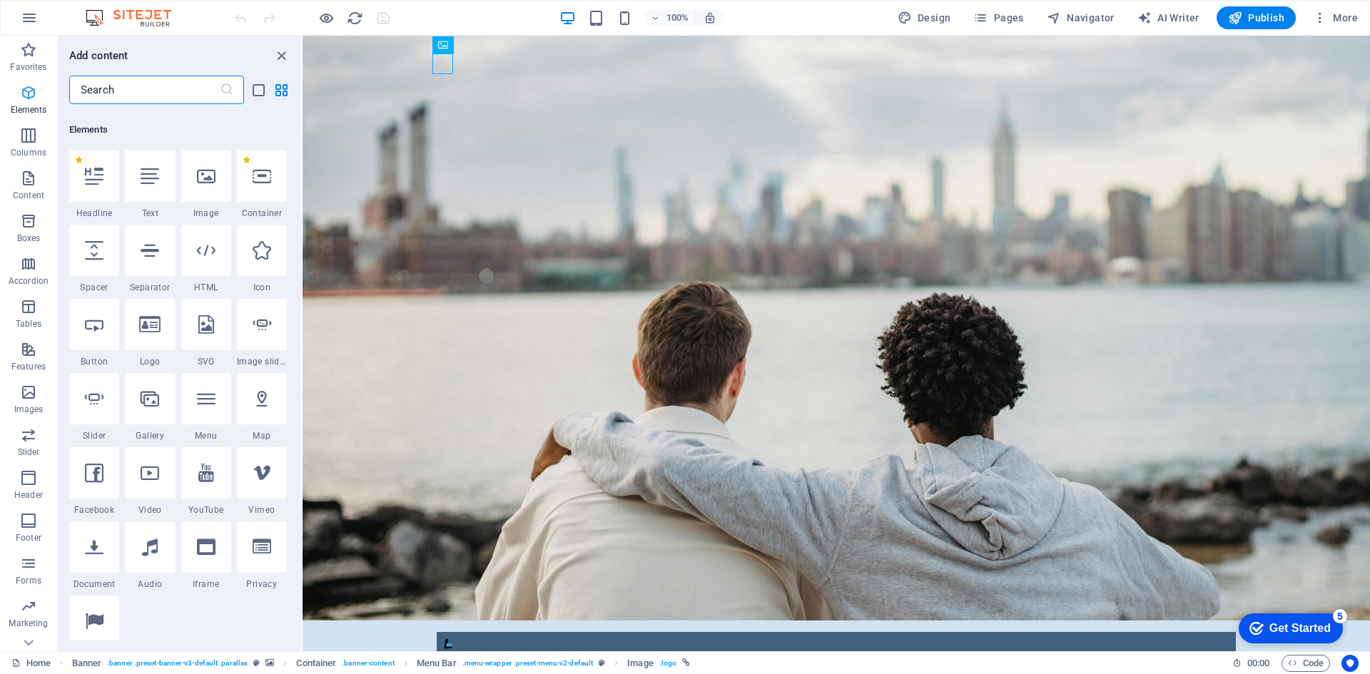
scroll to position [152, 0]
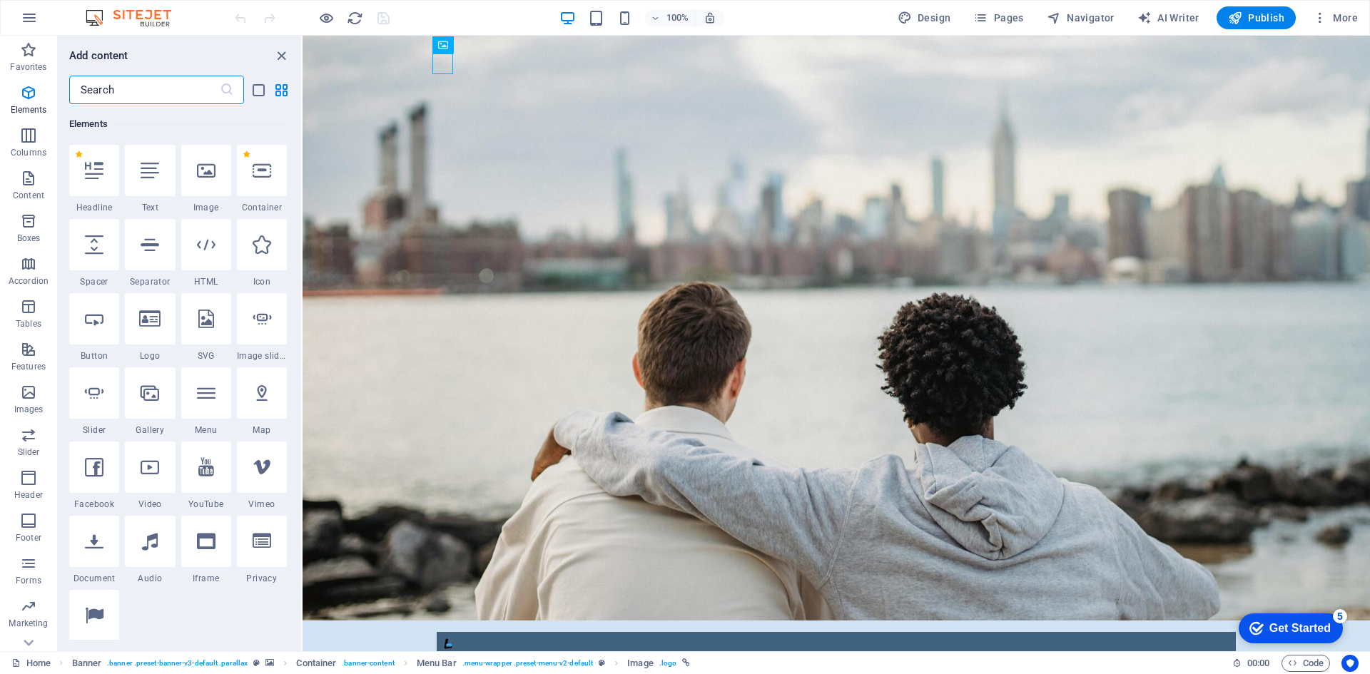
click at [113, 12] on img at bounding box center [135, 17] width 107 height 17
click at [25, 14] on icon "button" at bounding box center [29, 17] width 17 height 17
